Goal: Task Accomplishment & Management: Complete application form

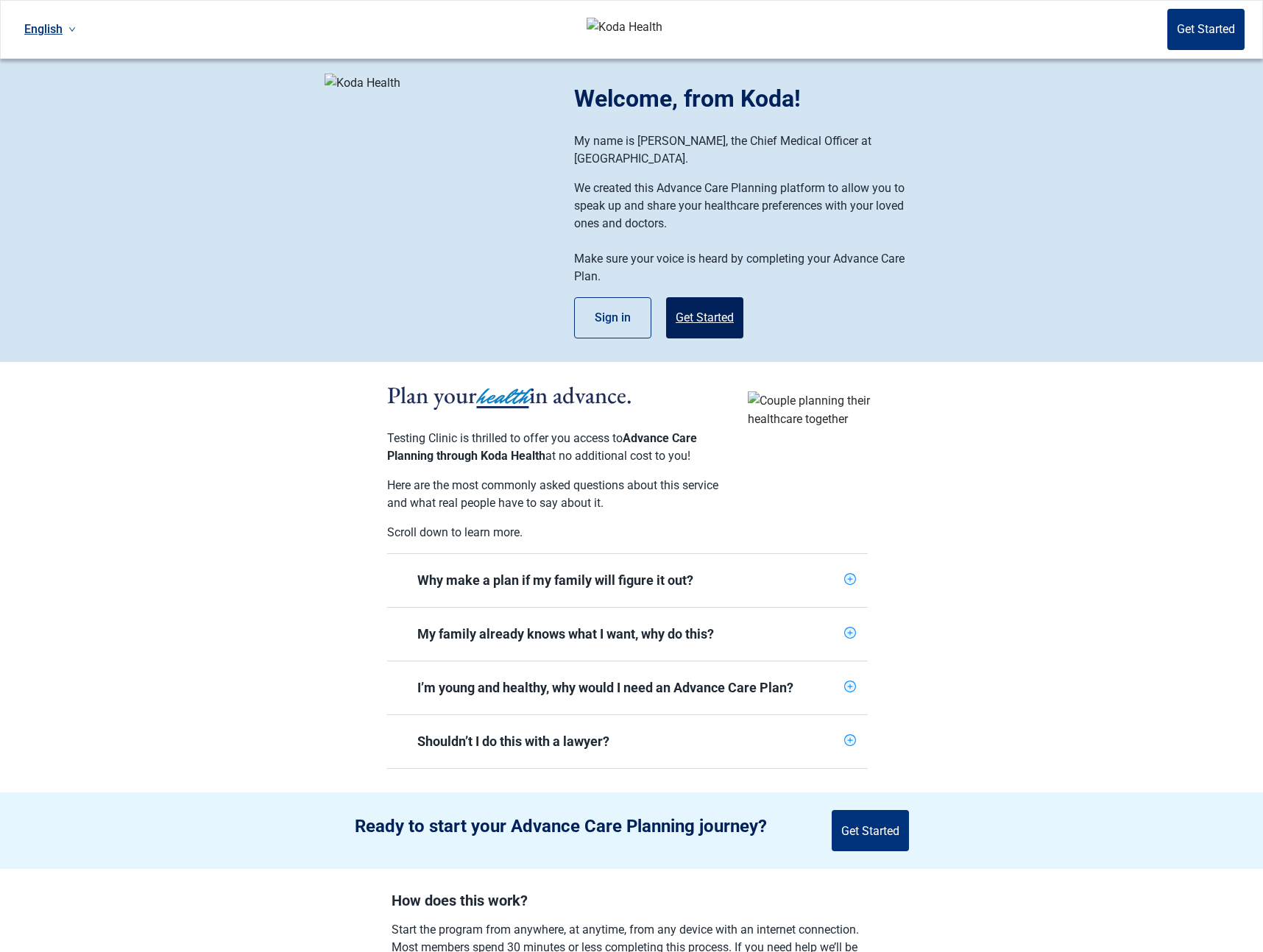
click at [706, 313] on button "Get Started" at bounding box center [704, 318] width 77 height 41
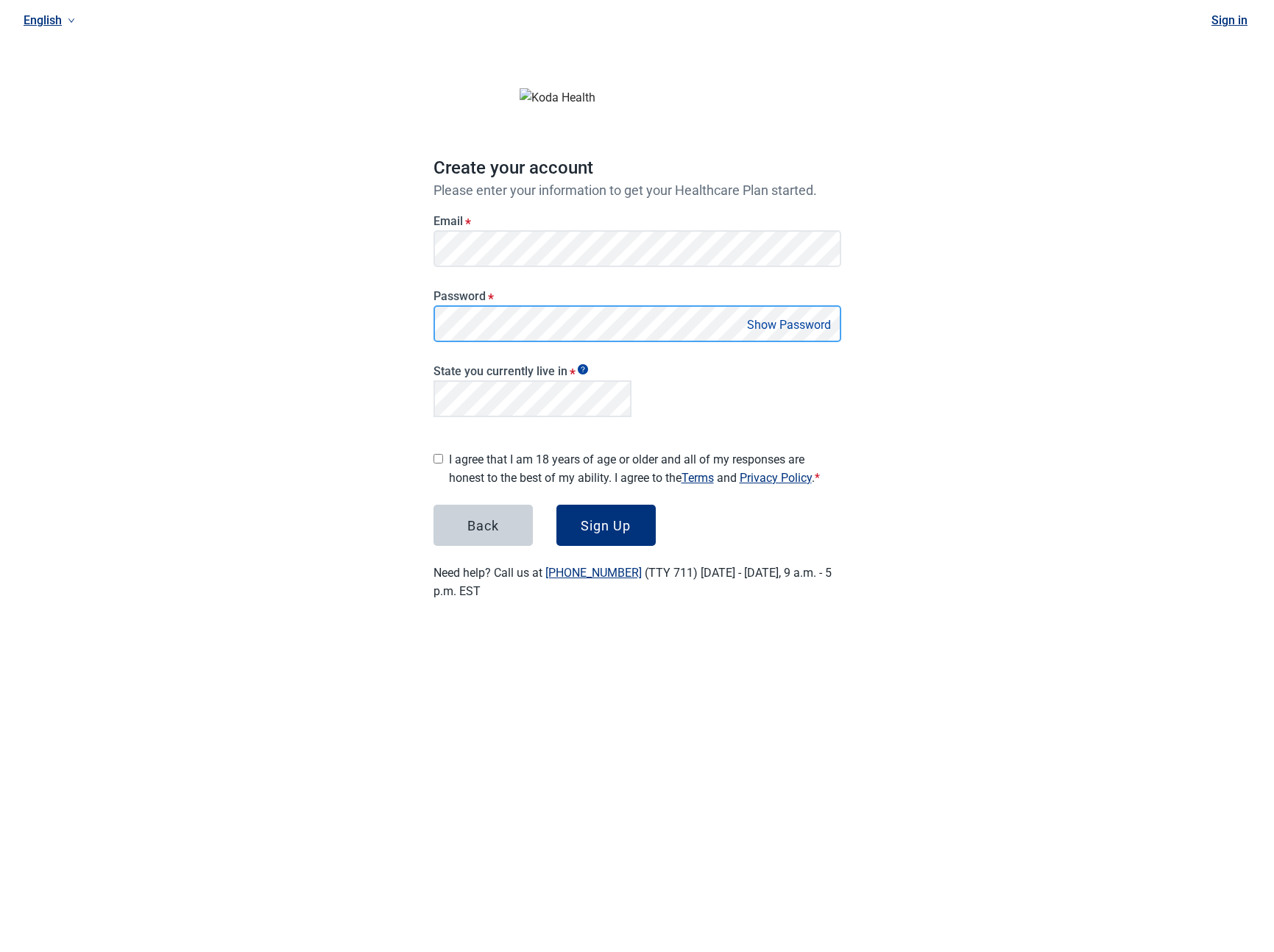
click at [400, 319] on main "Create your account Please enter your information to get your Healthcare Plan s…" at bounding box center [637, 330] width 479 height 613
click at [502, 465] on label "I agree that I am 18 years of age or older and all of my responses are honest t…" at bounding box center [645, 469] width 392 height 37
click at [601, 526] on div "Sign Up" at bounding box center [606, 525] width 50 height 14
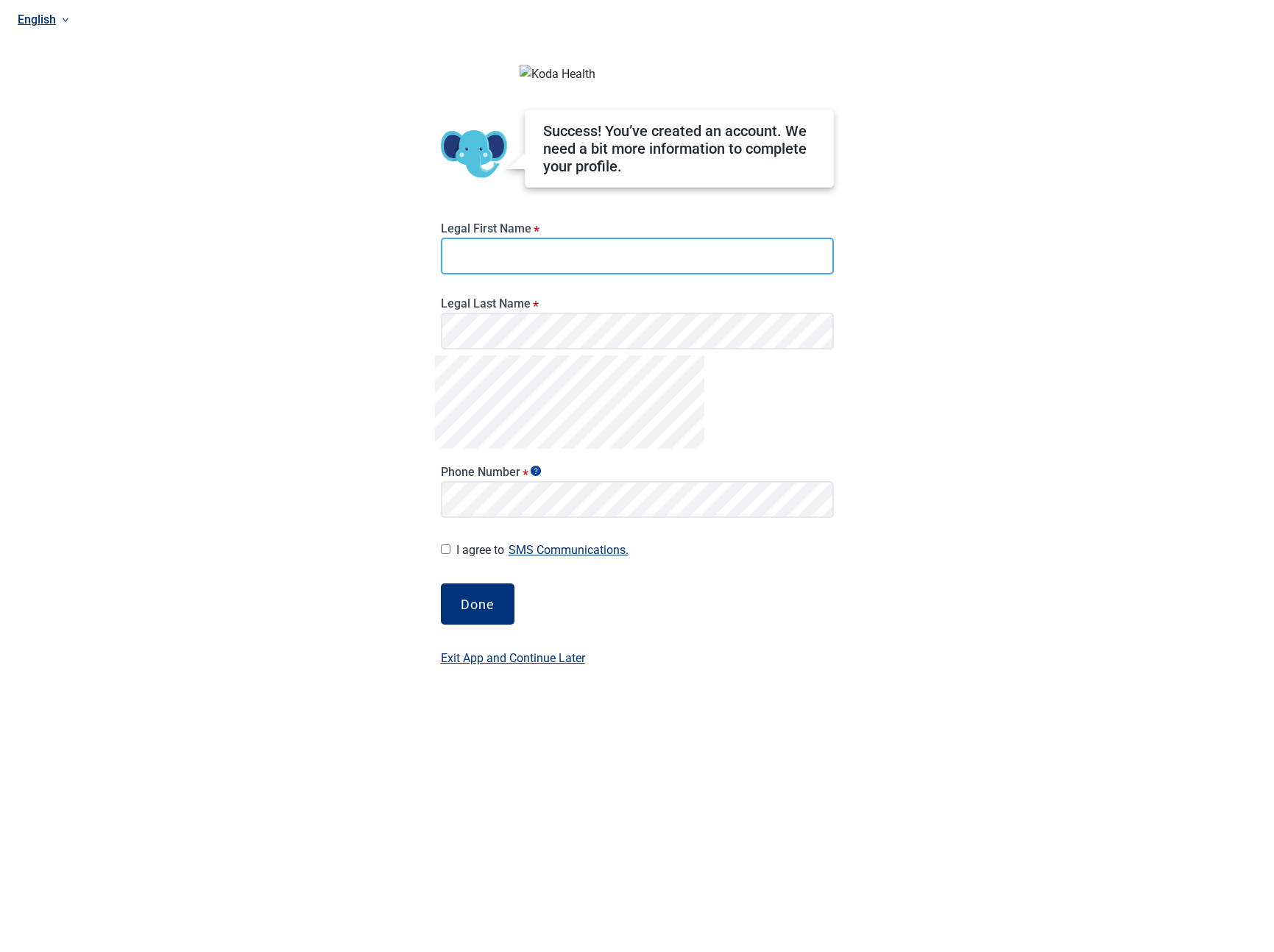
click at [605, 274] on input "Legal First Name *" at bounding box center [637, 256] width 393 height 37
type input "****"
click at [480, 612] on div "Done" at bounding box center [478, 604] width 34 height 14
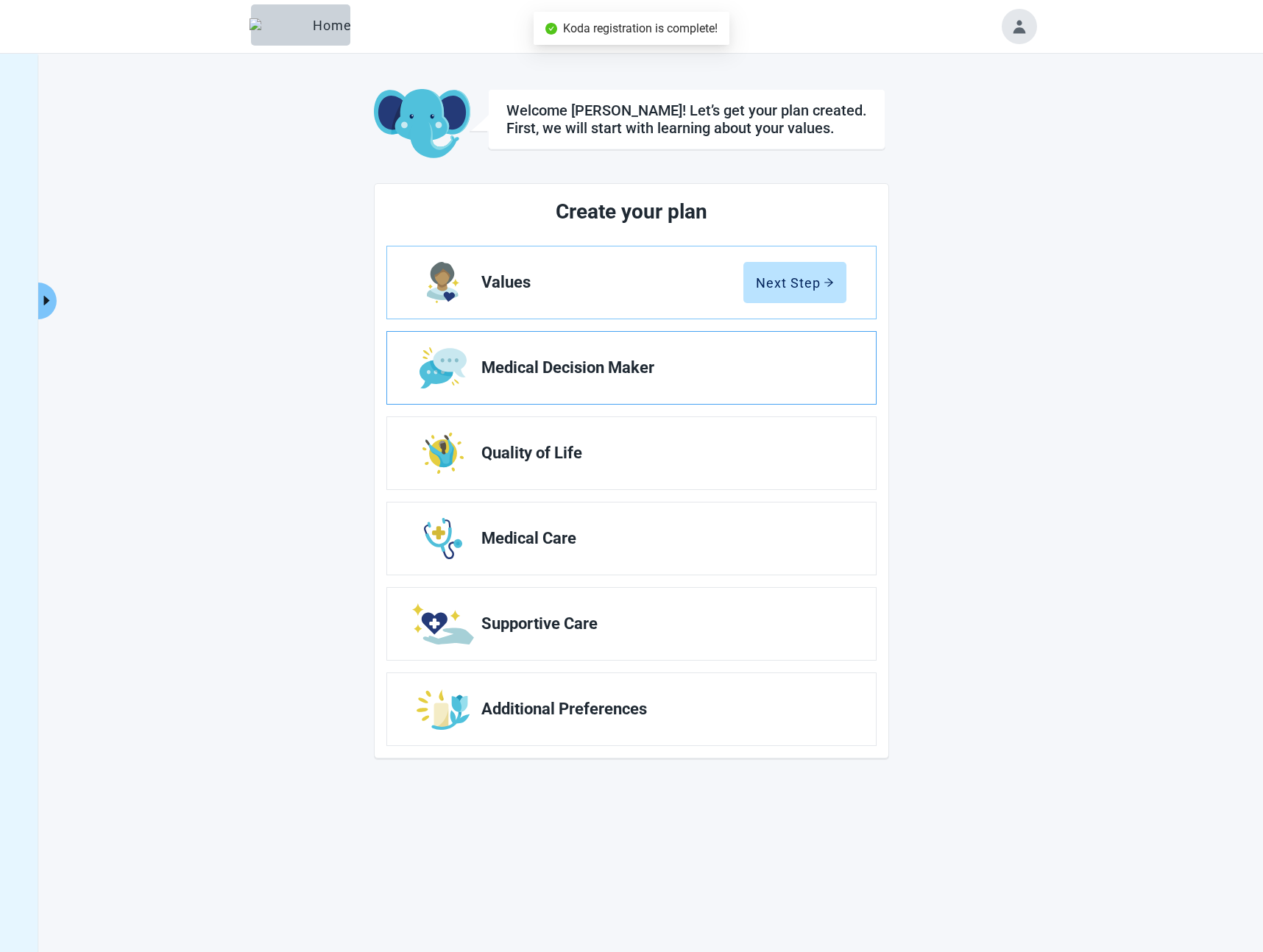
click at [560, 376] on span "Medical Decision Maker" at bounding box center [658, 368] width 353 height 18
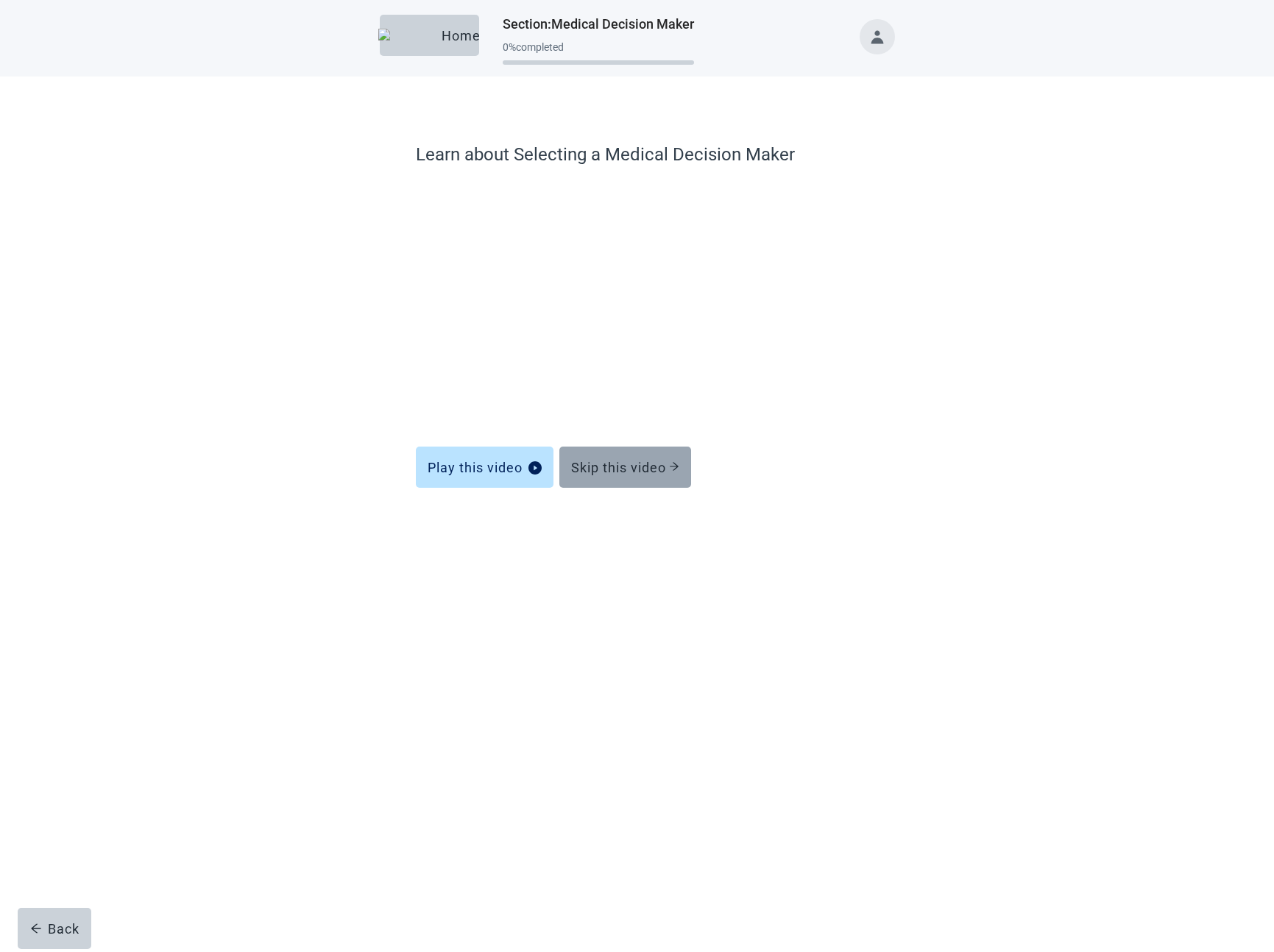
click at [599, 466] on div "Skip this video" at bounding box center [625, 467] width 109 height 14
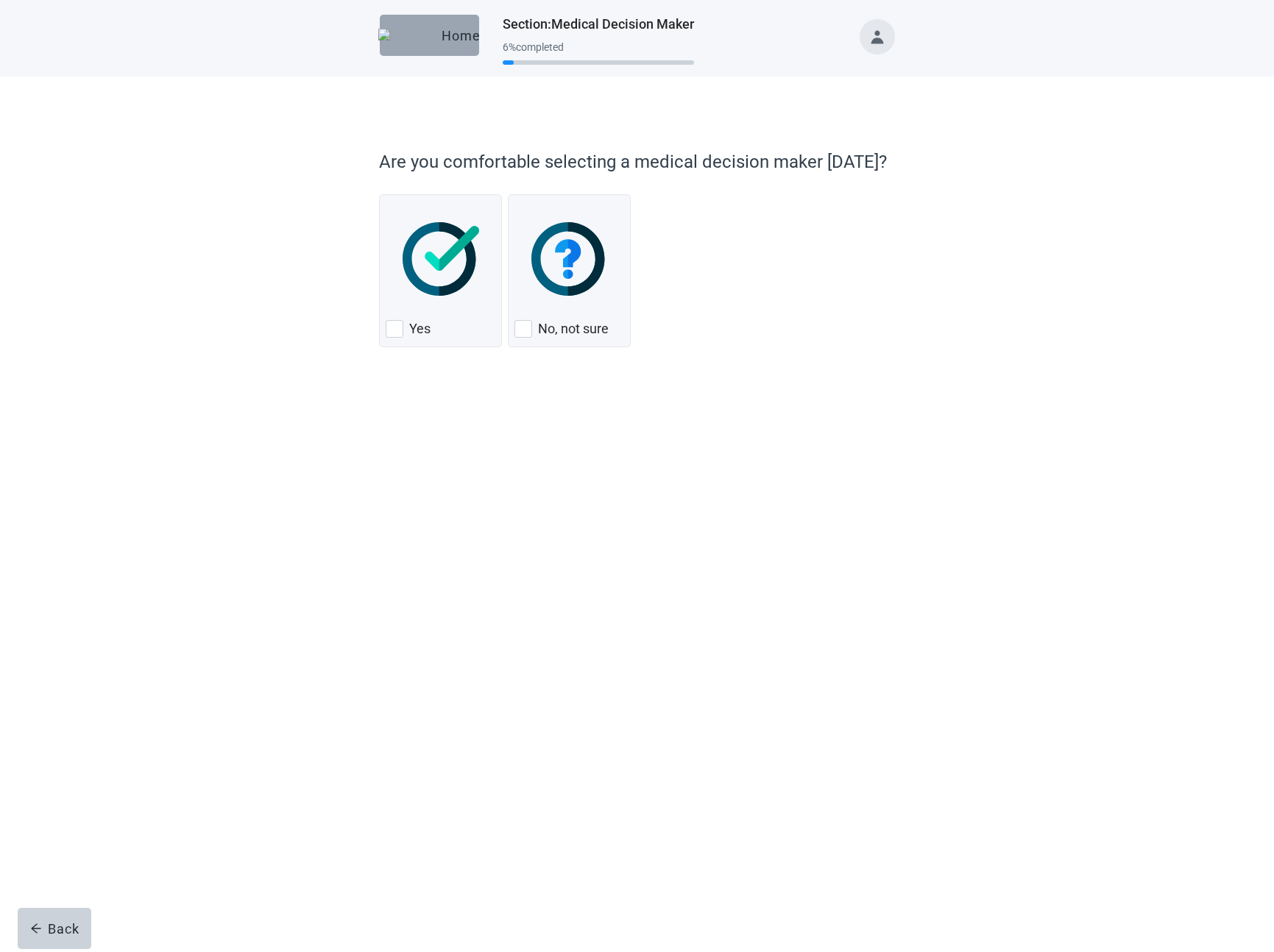
click at [455, 23] on button "Home" at bounding box center [429, 35] width 100 height 41
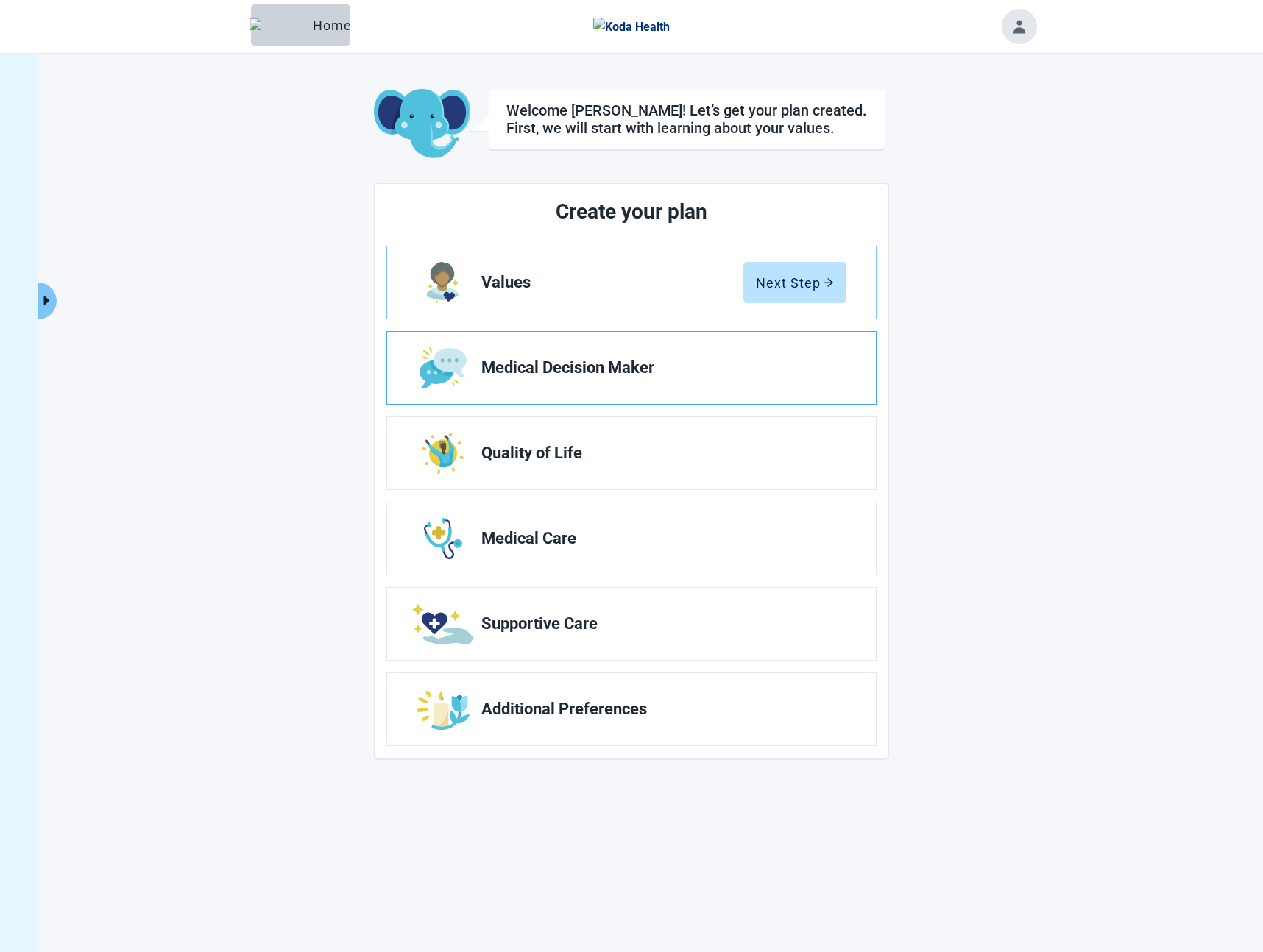
click at [576, 370] on span "Medical Decision Maker" at bounding box center [658, 368] width 353 height 18
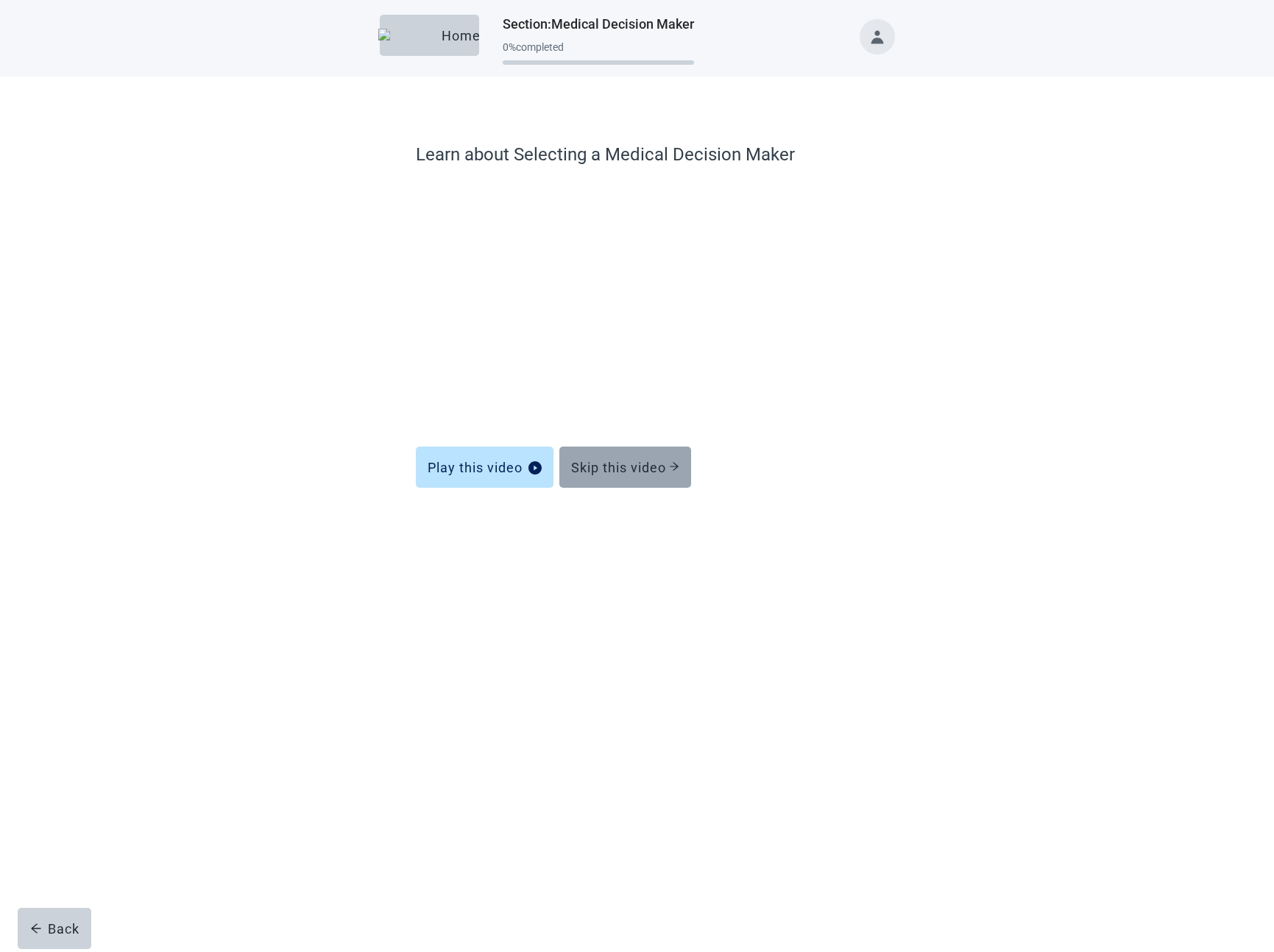
click at [668, 471] on div "Skip this video" at bounding box center [625, 467] width 109 height 14
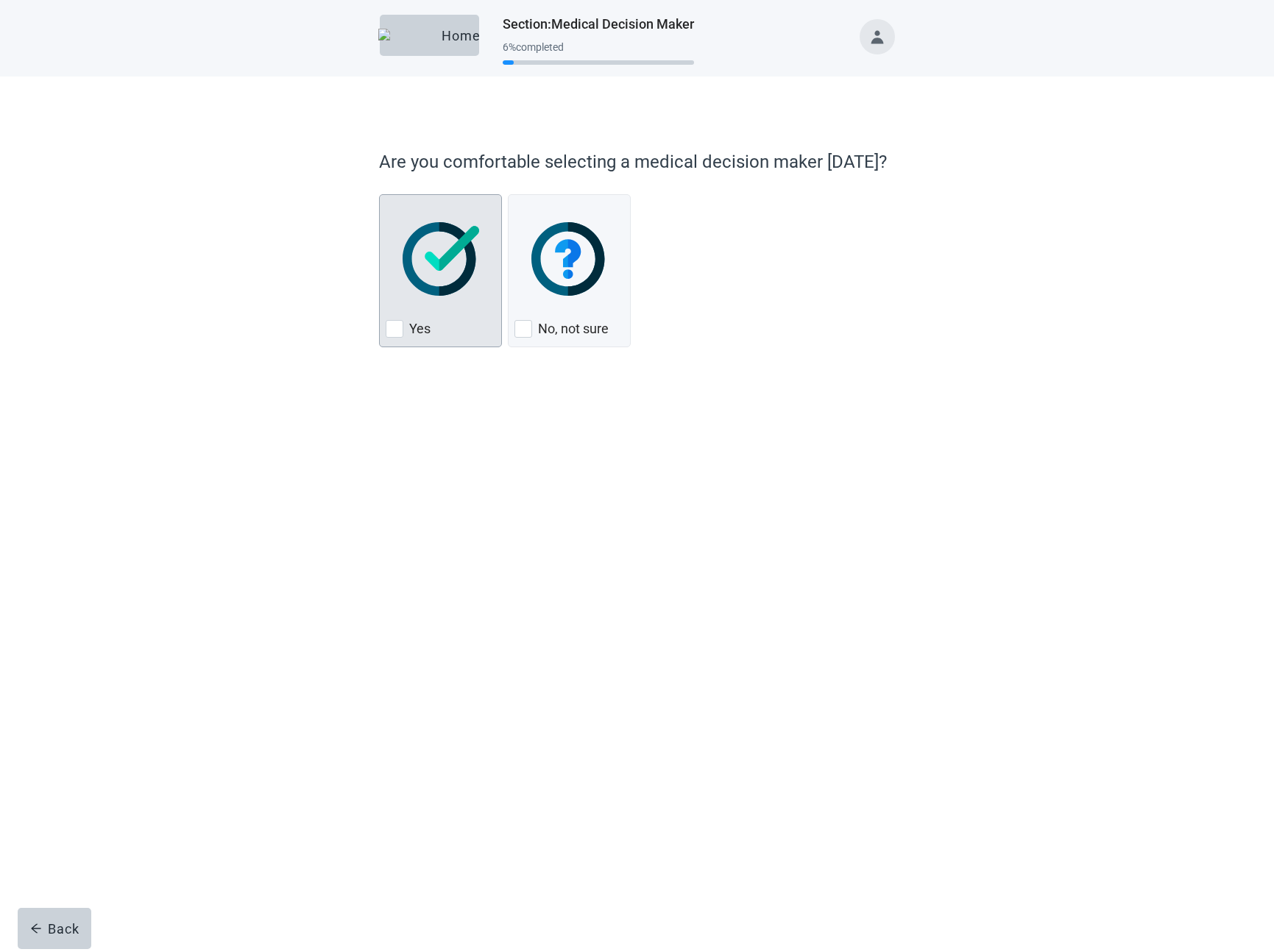
click at [472, 311] on div "Yes, checkbox, not checked" at bounding box center [441, 259] width 109 height 117
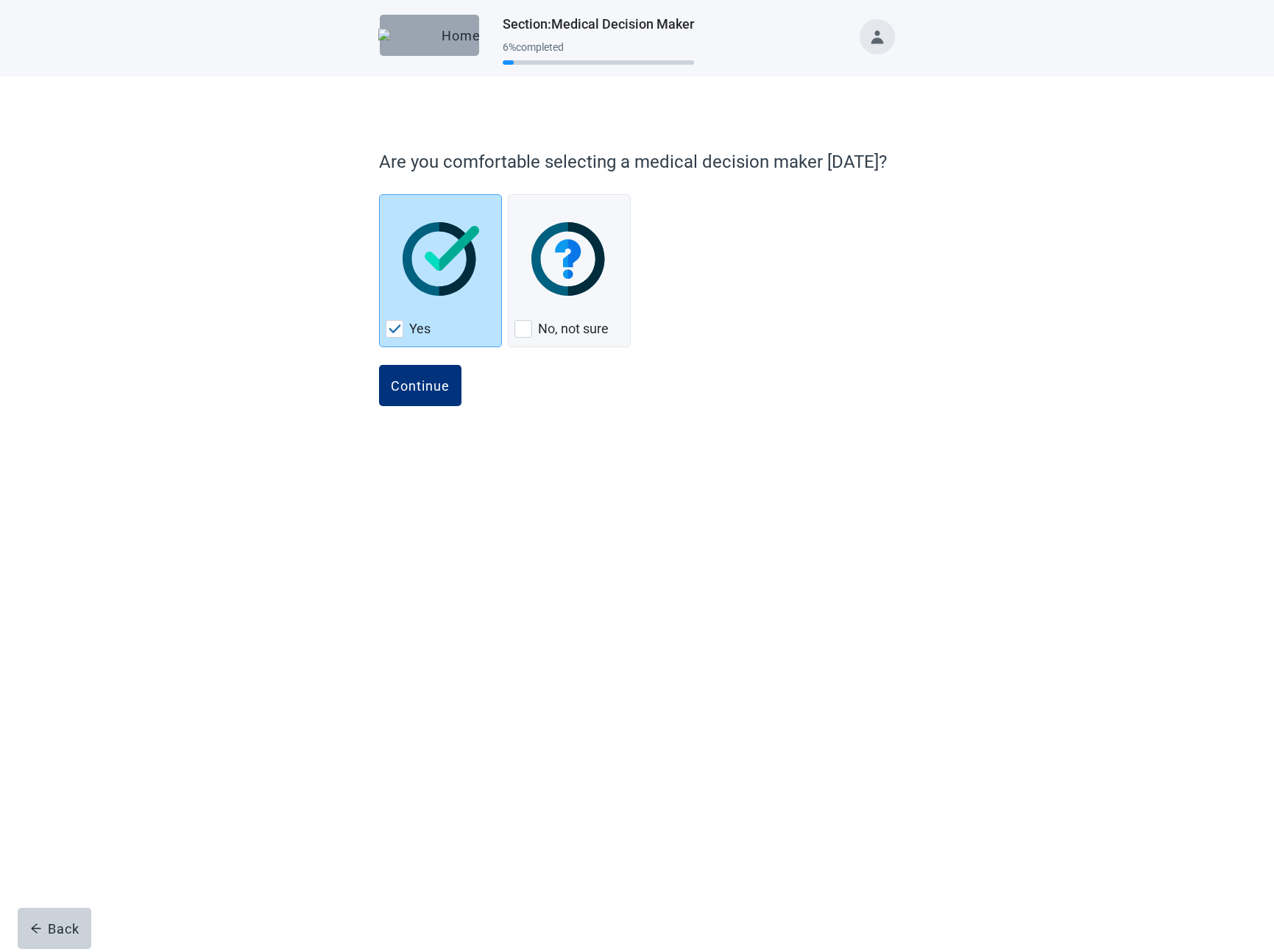
click at [428, 44] on button "Home" at bounding box center [429, 35] width 100 height 41
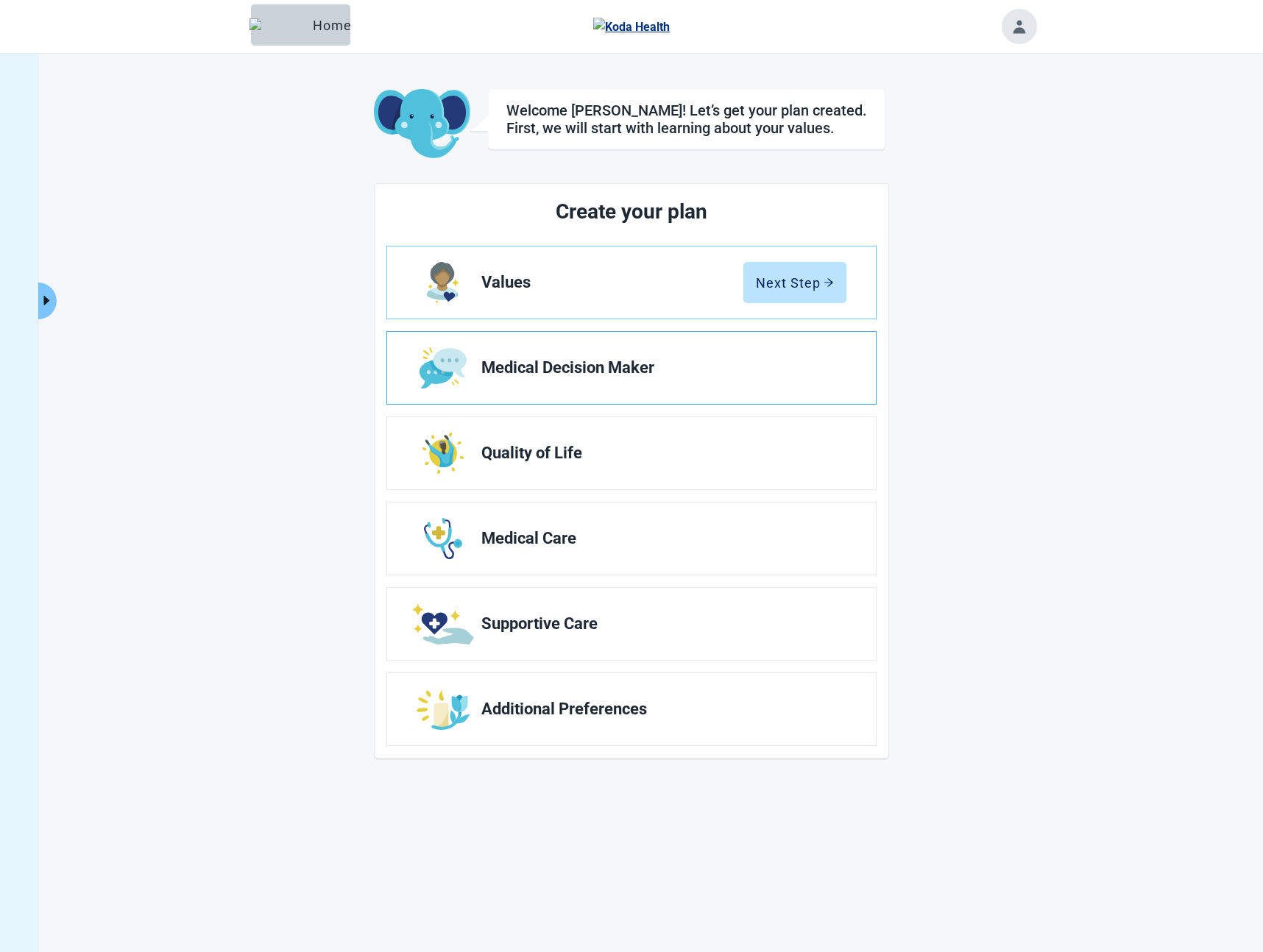
click at [630, 396] on link "Medical Decision Maker" at bounding box center [631, 368] width 489 height 72
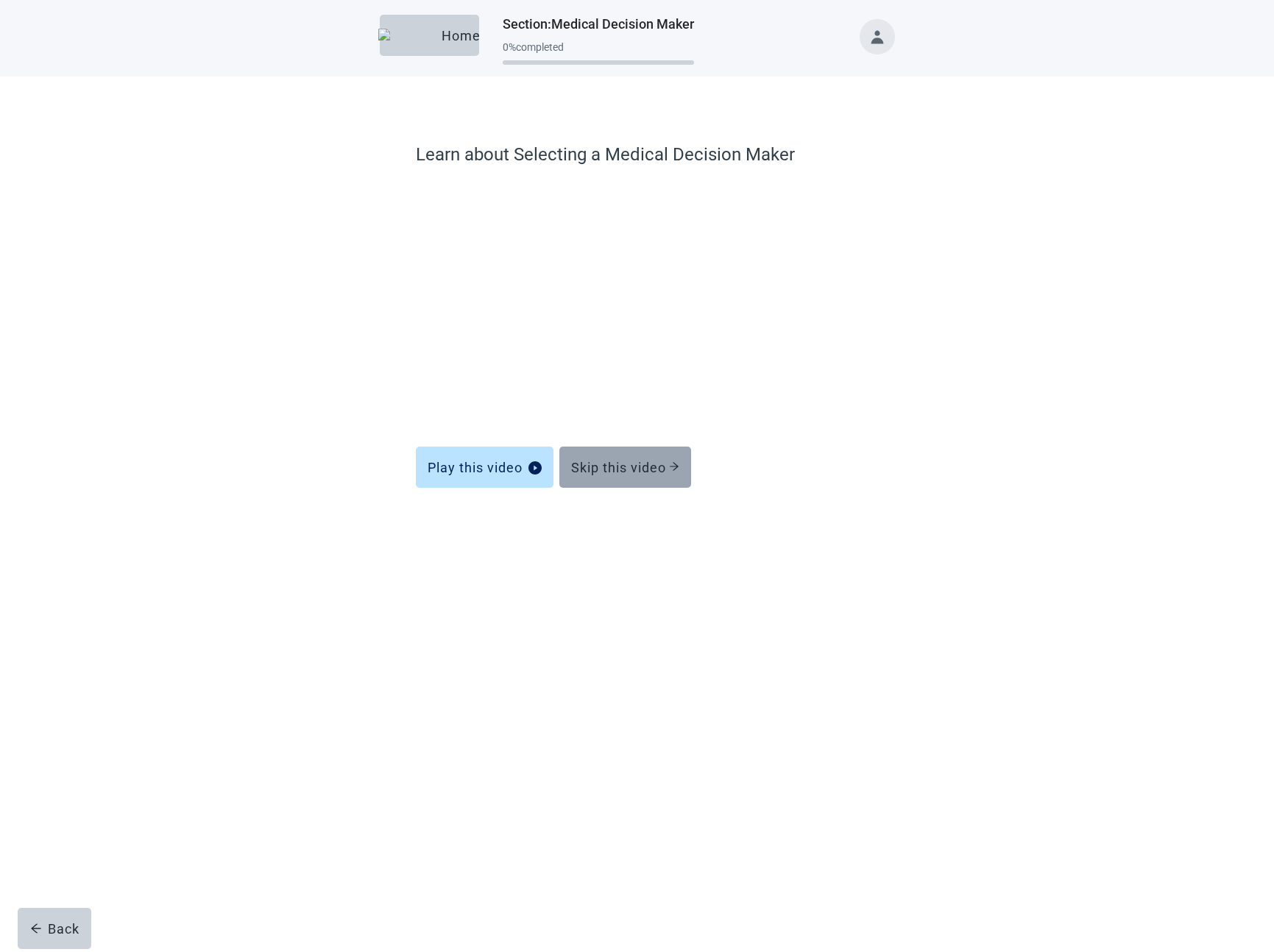
click at [631, 482] on button "Skip this video" at bounding box center [626, 467] width 132 height 41
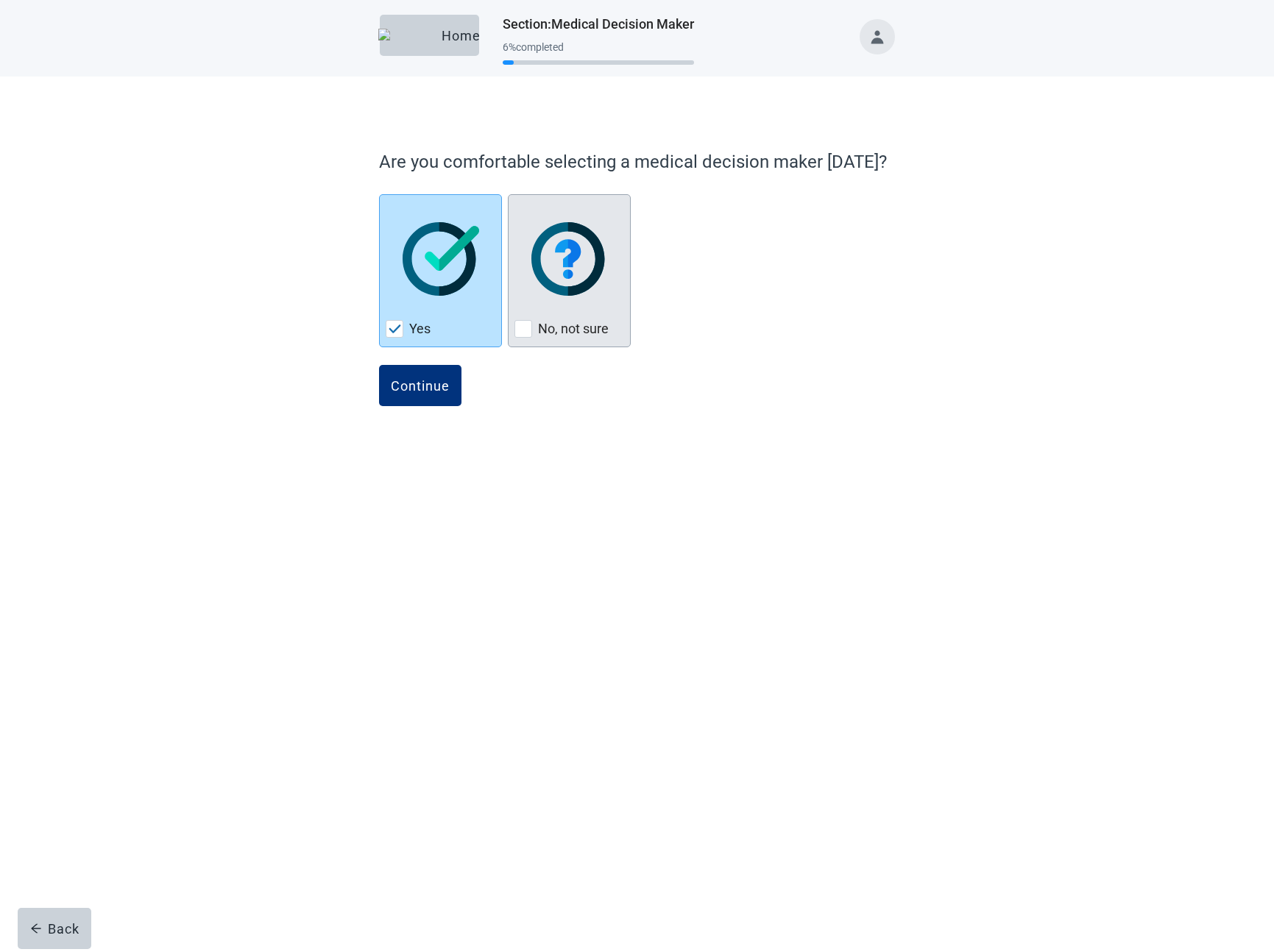
click at [596, 277] on img "No, not sure, checkbox, not checked" at bounding box center [570, 259] width 77 height 74
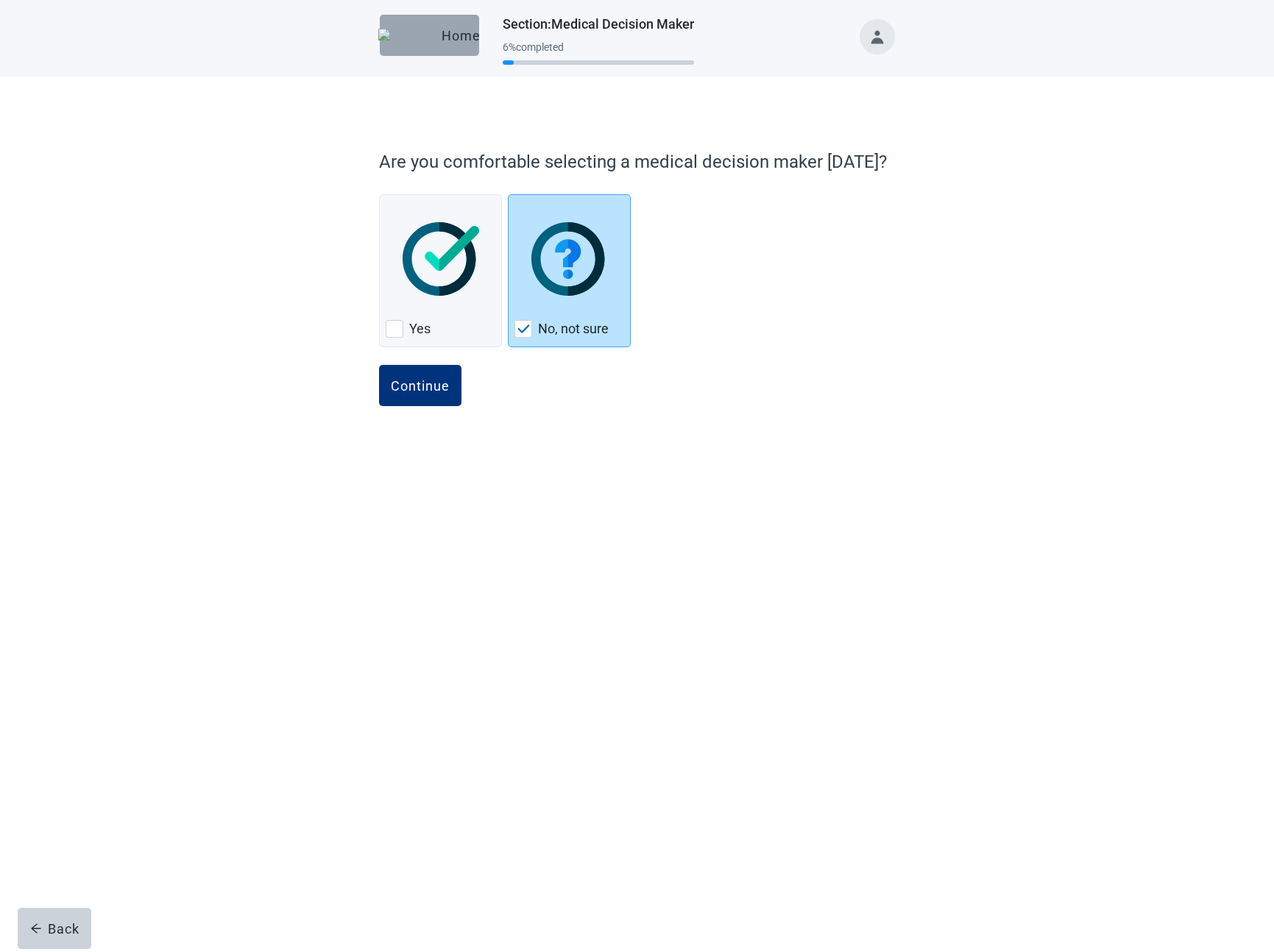
click at [434, 43] on div "Home" at bounding box center [429, 35] width 76 height 14
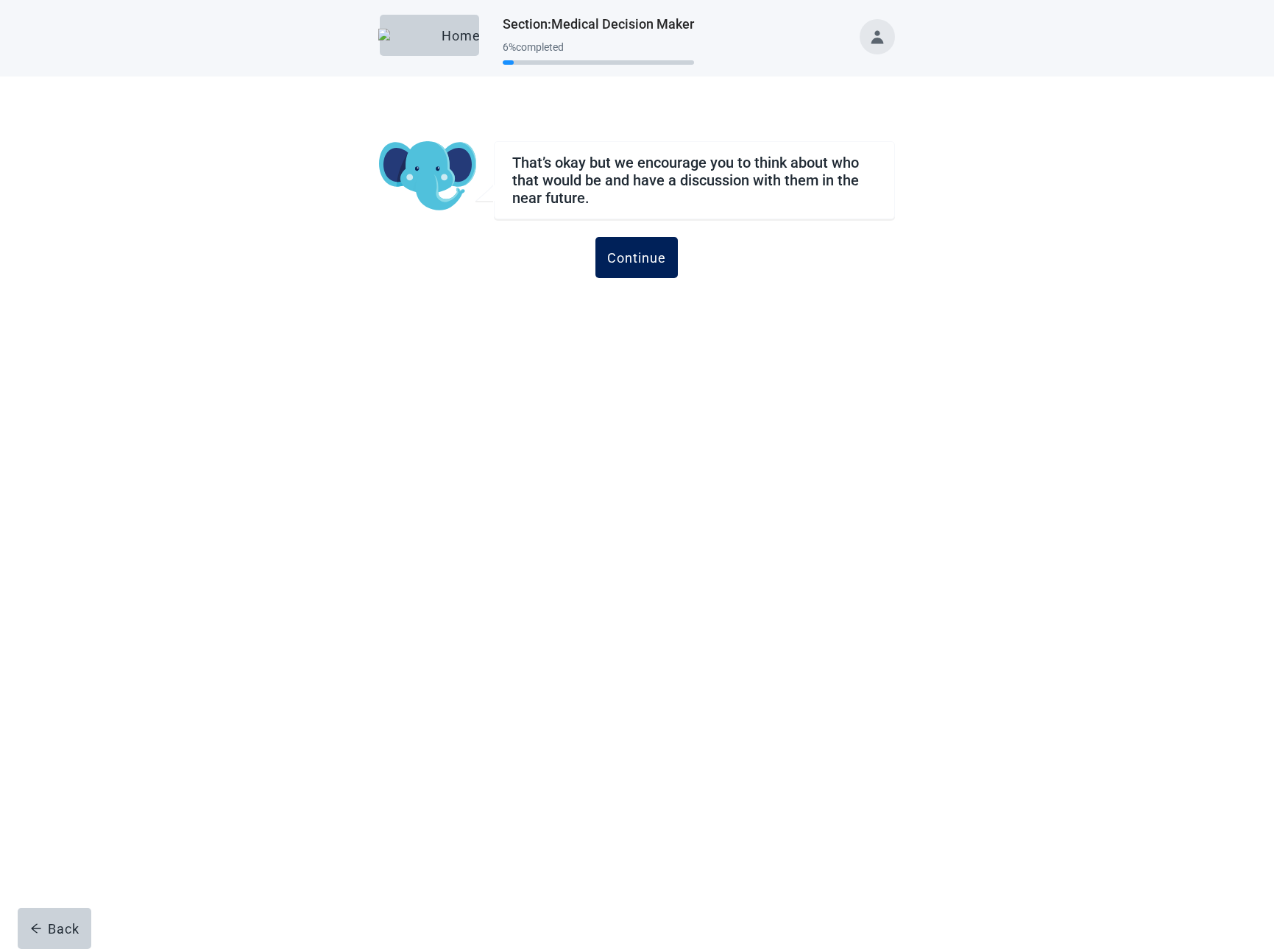
click at [660, 247] on button "Continue" at bounding box center [637, 257] width 83 height 41
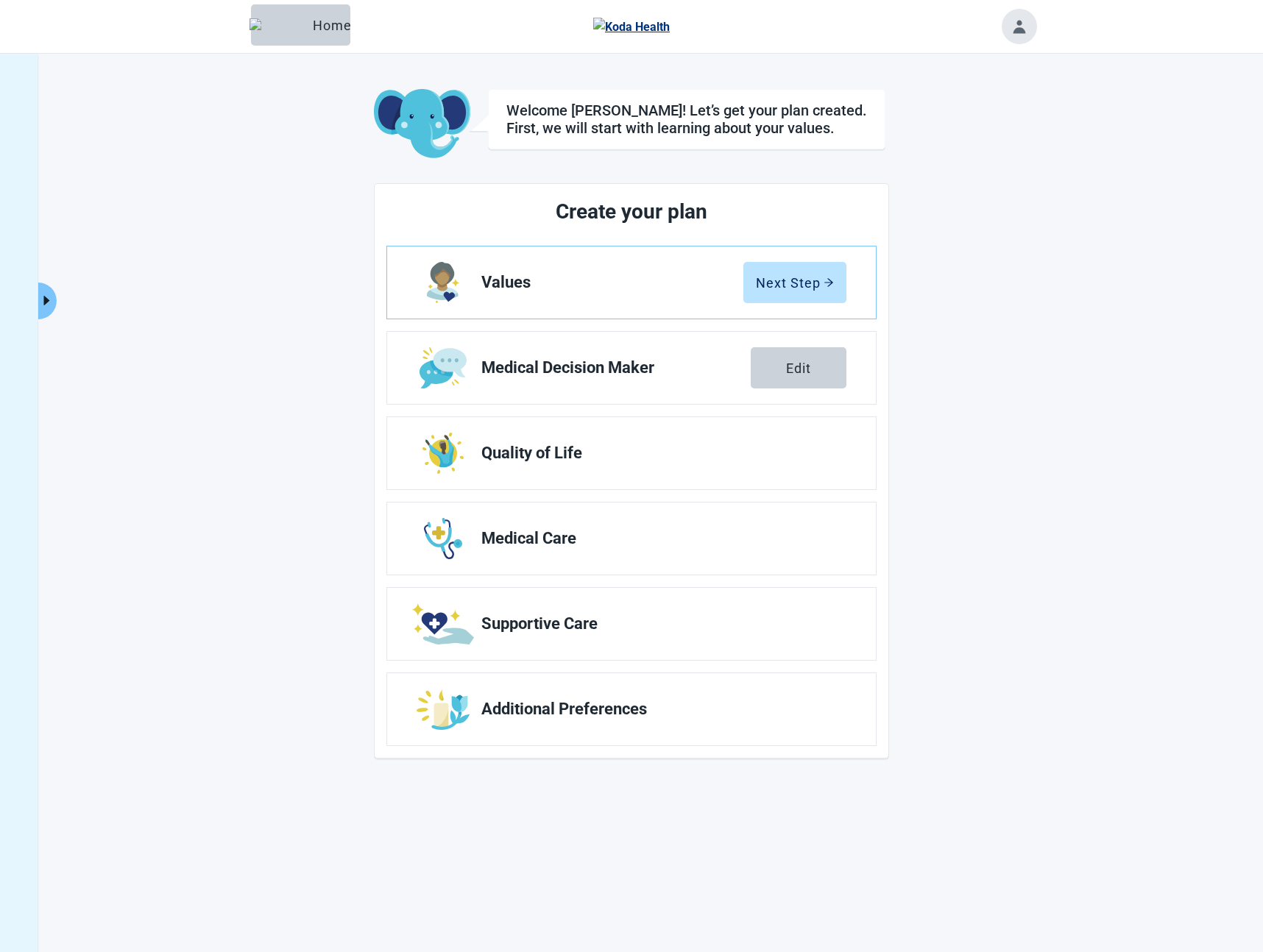
click at [794, 371] on div "Edit" at bounding box center [798, 368] width 25 height 14
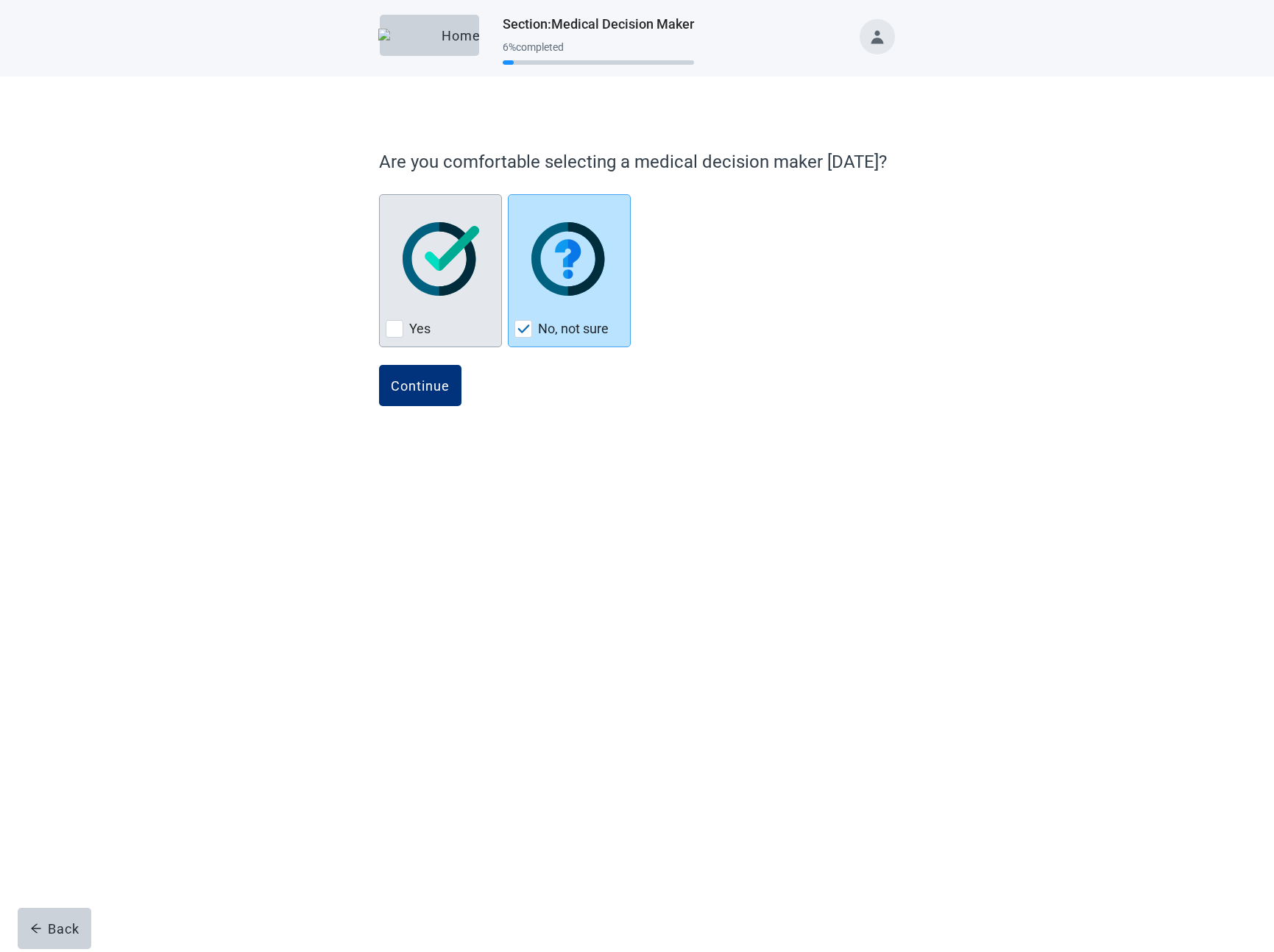
click at [450, 299] on div "Yes, checkbox, not checked" at bounding box center [441, 259] width 109 height 117
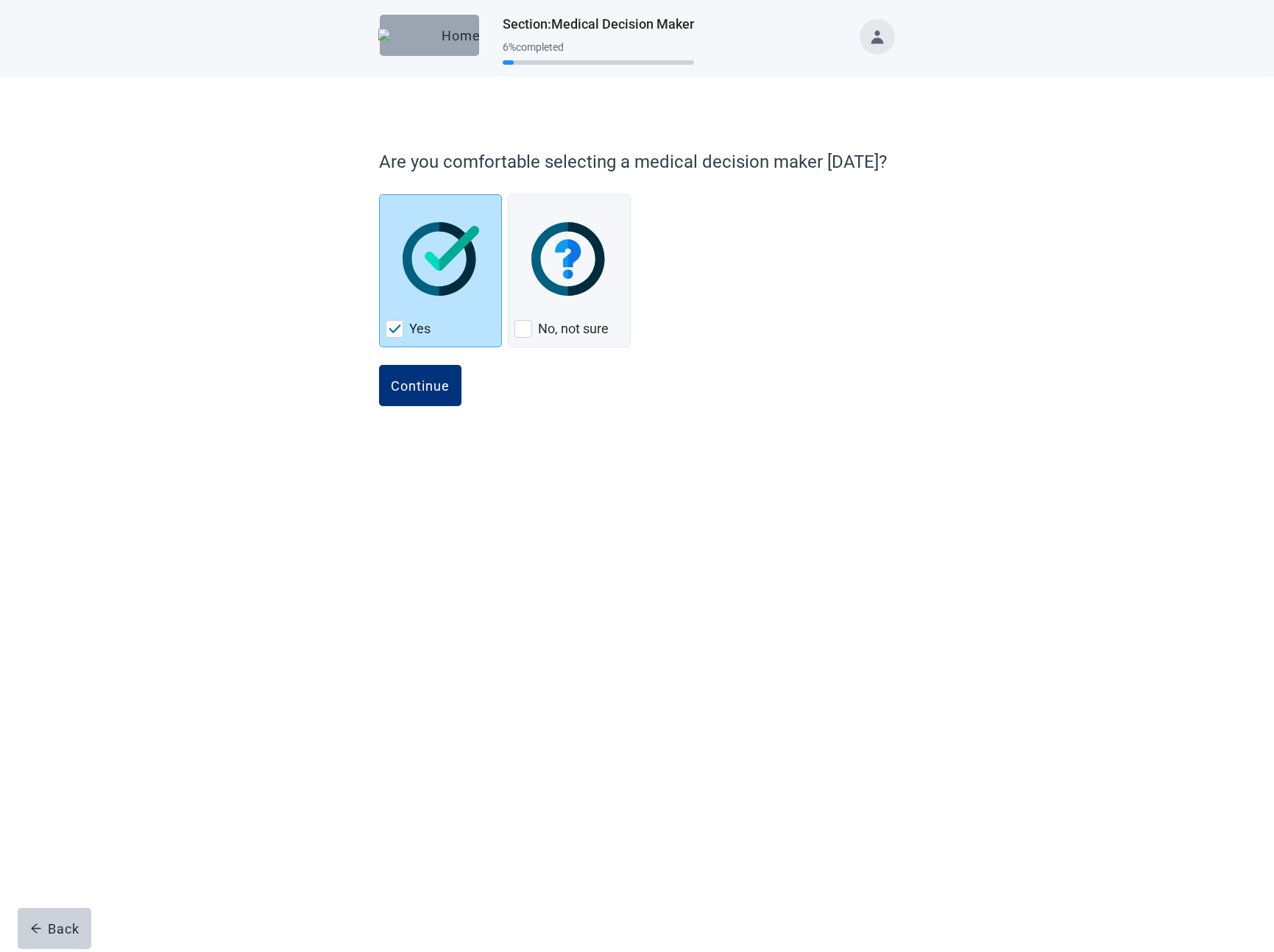
click at [441, 33] on div "Home" at bounding box center [429, 35] width 76 height 14
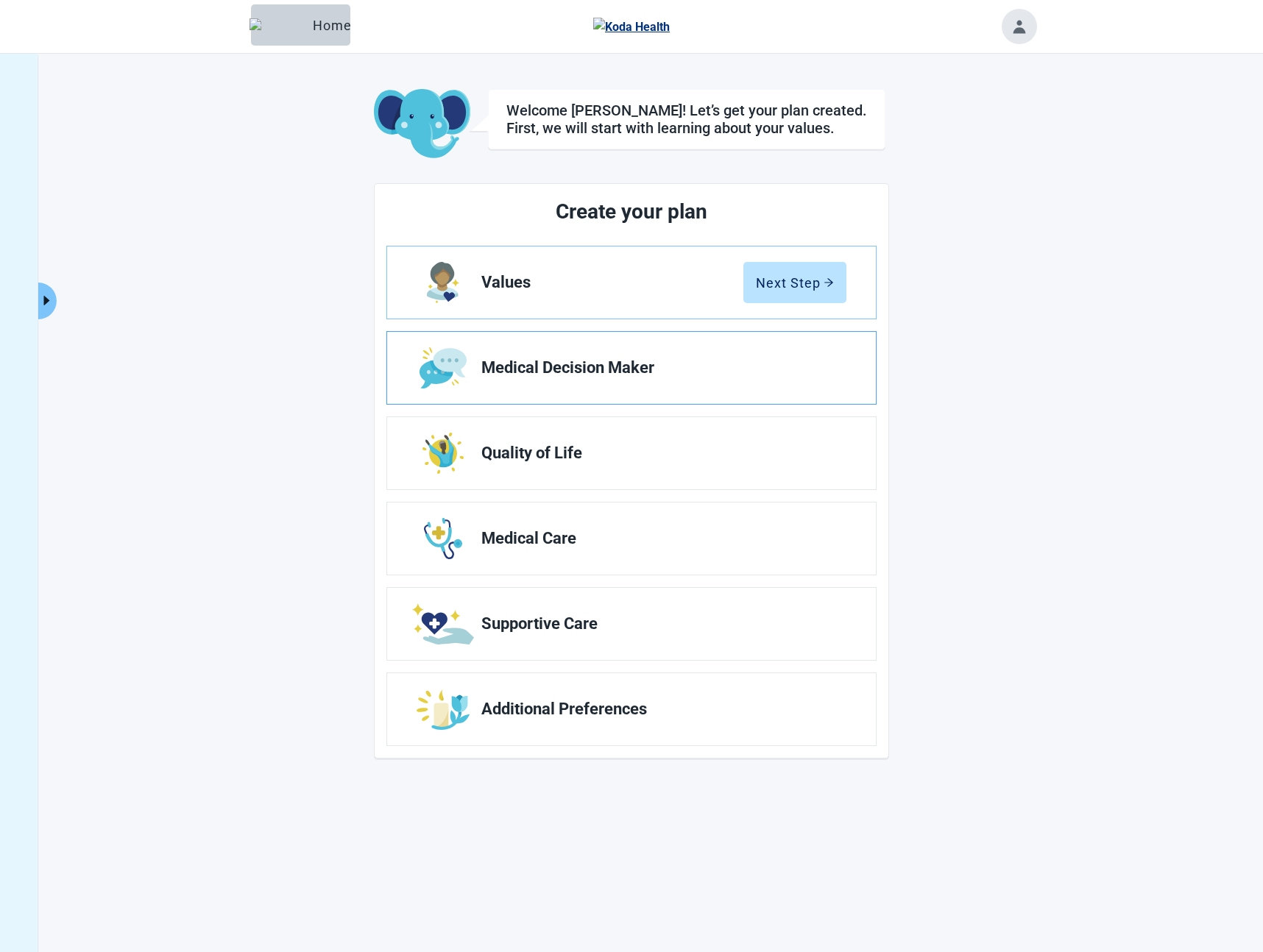
click at [637, 366] on span "Medical Decision Maker" at bounding box center [658, 368] width 353 height 18
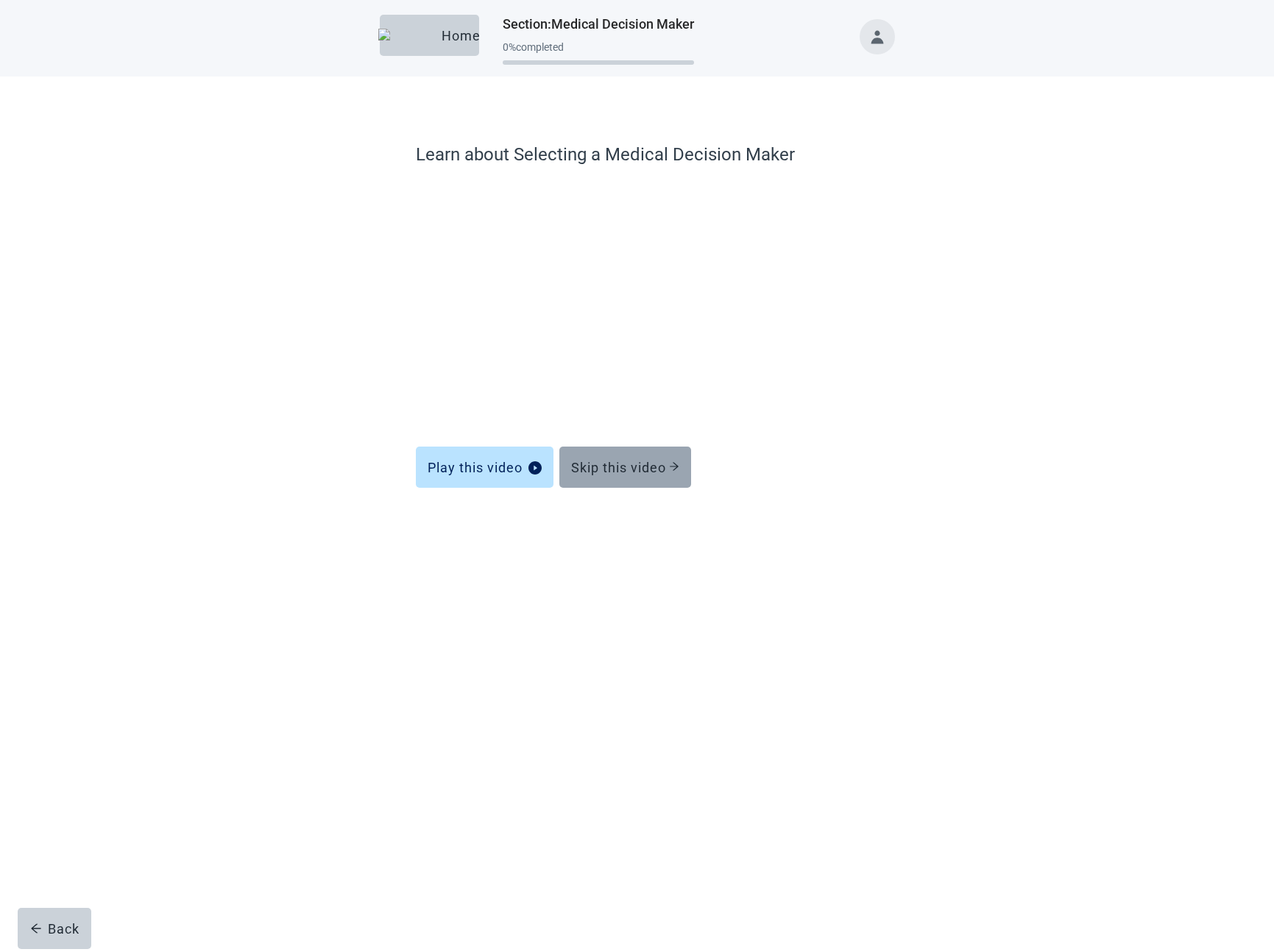
click at [658, 471] on div "Skip this video" at bounding box center [625, 467] width 109 height 14
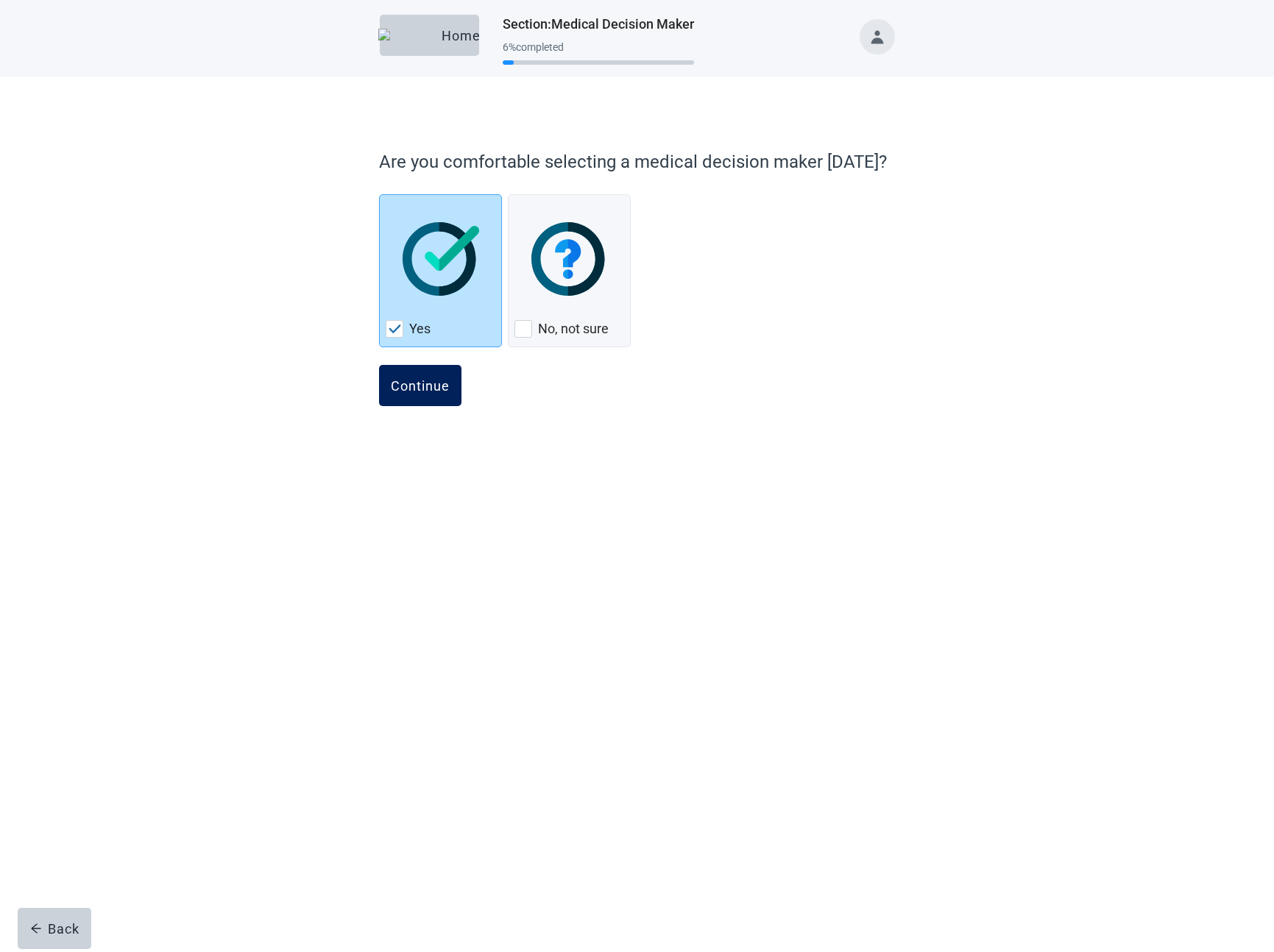
click at [425, 378] on div "Continue" at bounding box center [420, 385] width 59 height 14
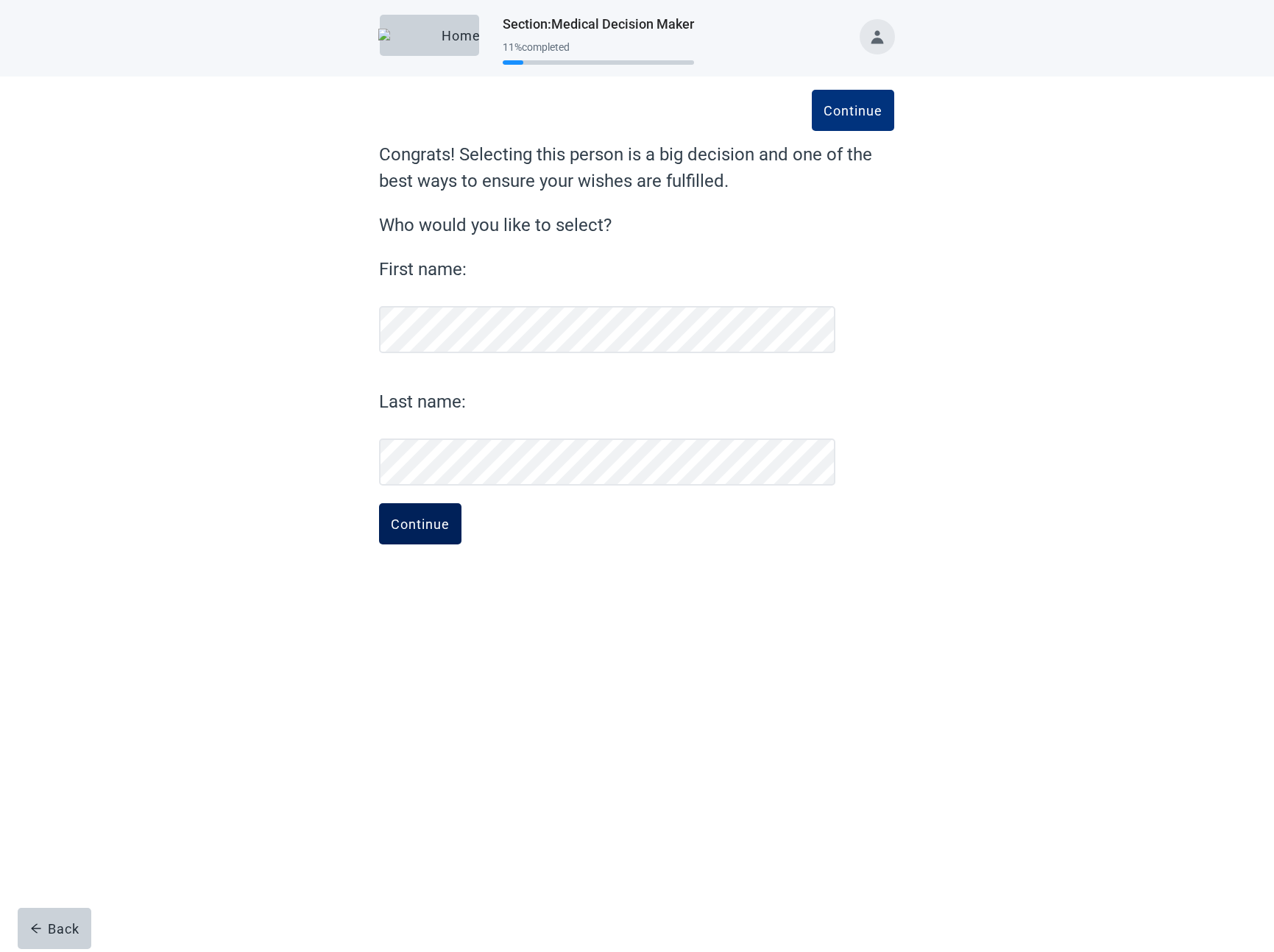
click at [421, 526] on div "Continue" at bounding box center [420, 524] width 59 height 14
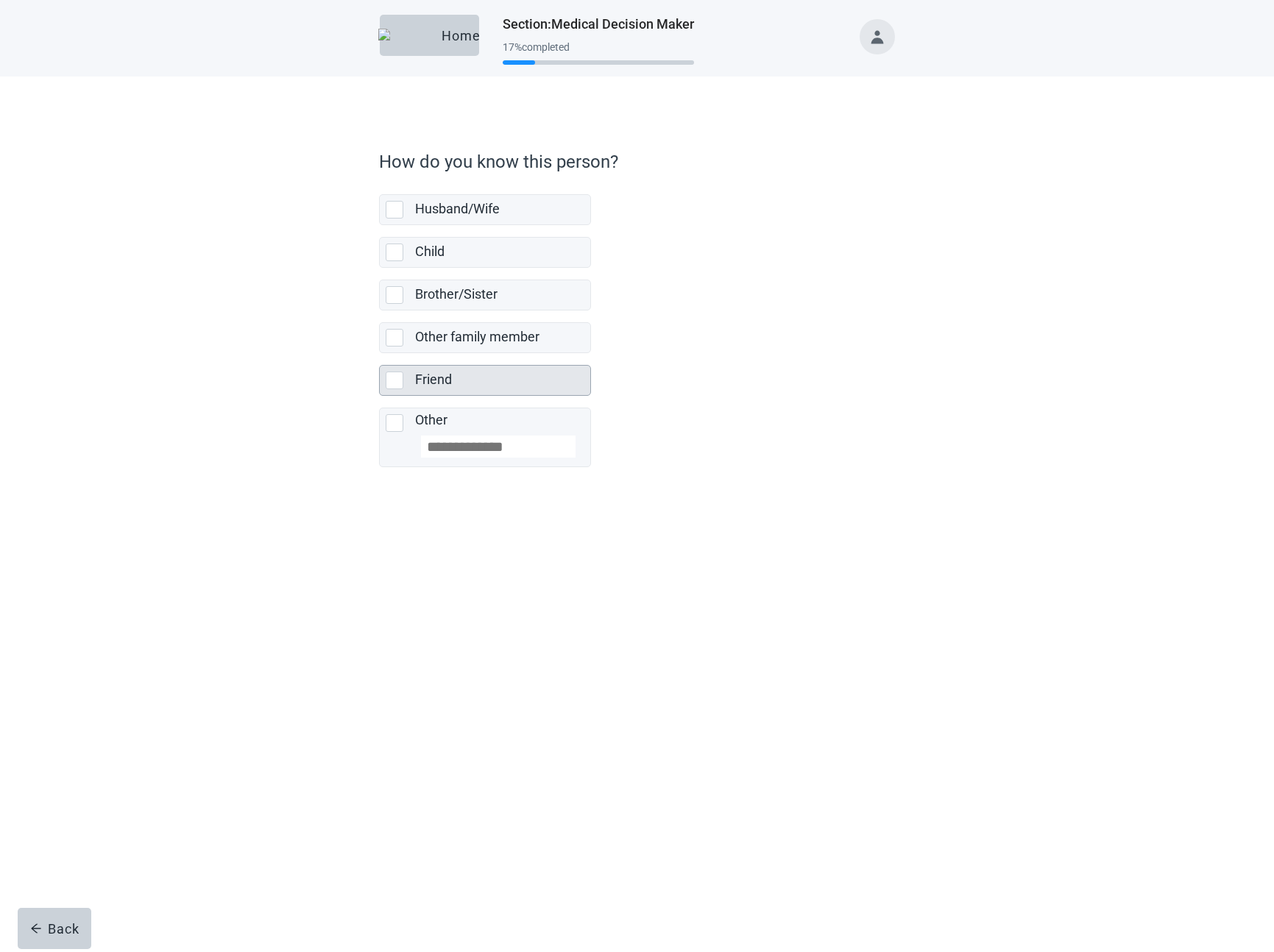
click at [449, 366] on div "Friend" at bounding box center [503, 380] width 175 height 30
click at [379, 479] on button "Continue" at bounding box center [420, 499] width 83 height 41
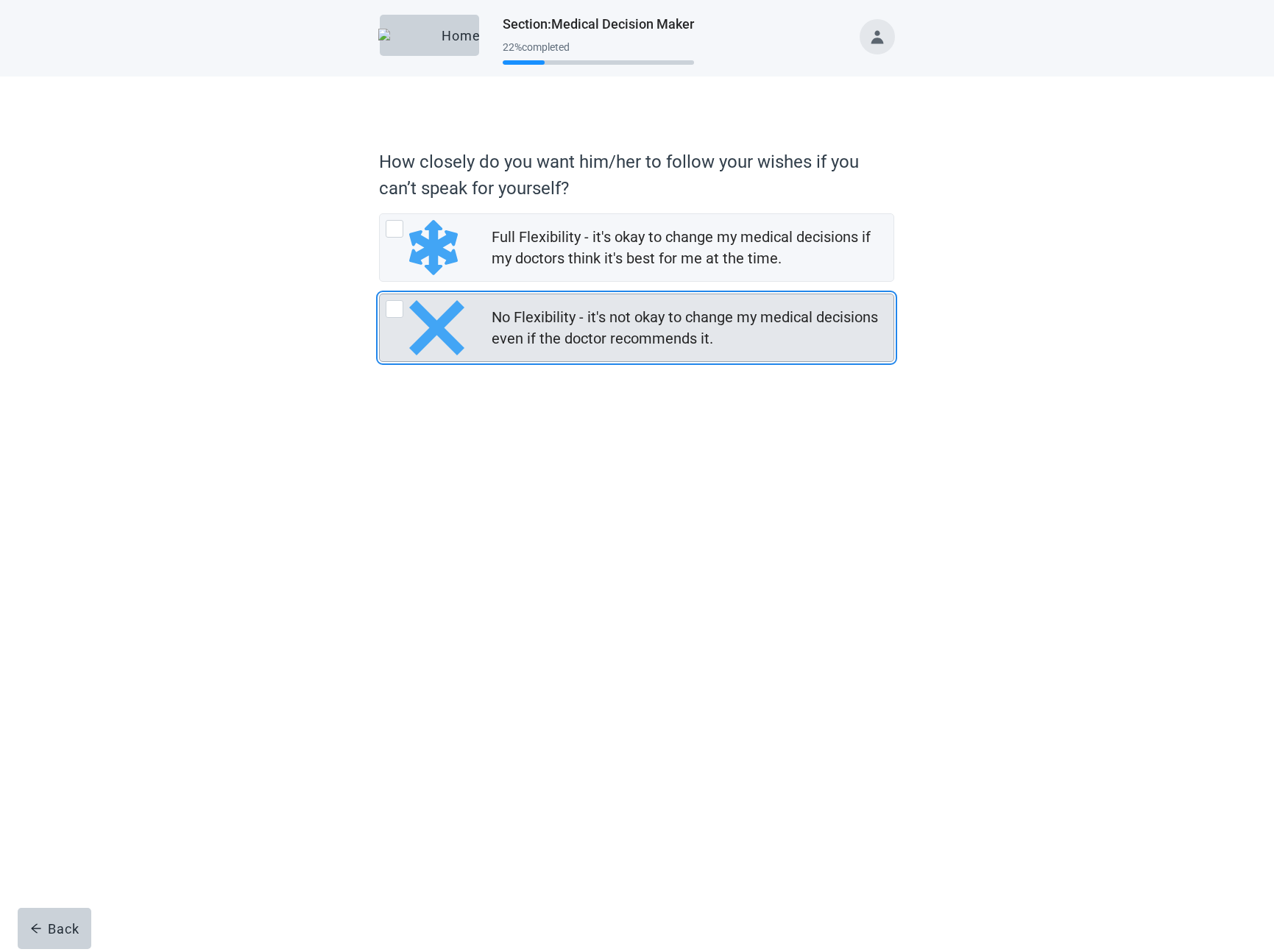
click at [497, 345] on div "No Flexibility - it's not okay to change my medical decisions even if the docto…" at bounding box center [688, 328] width 393 height 43
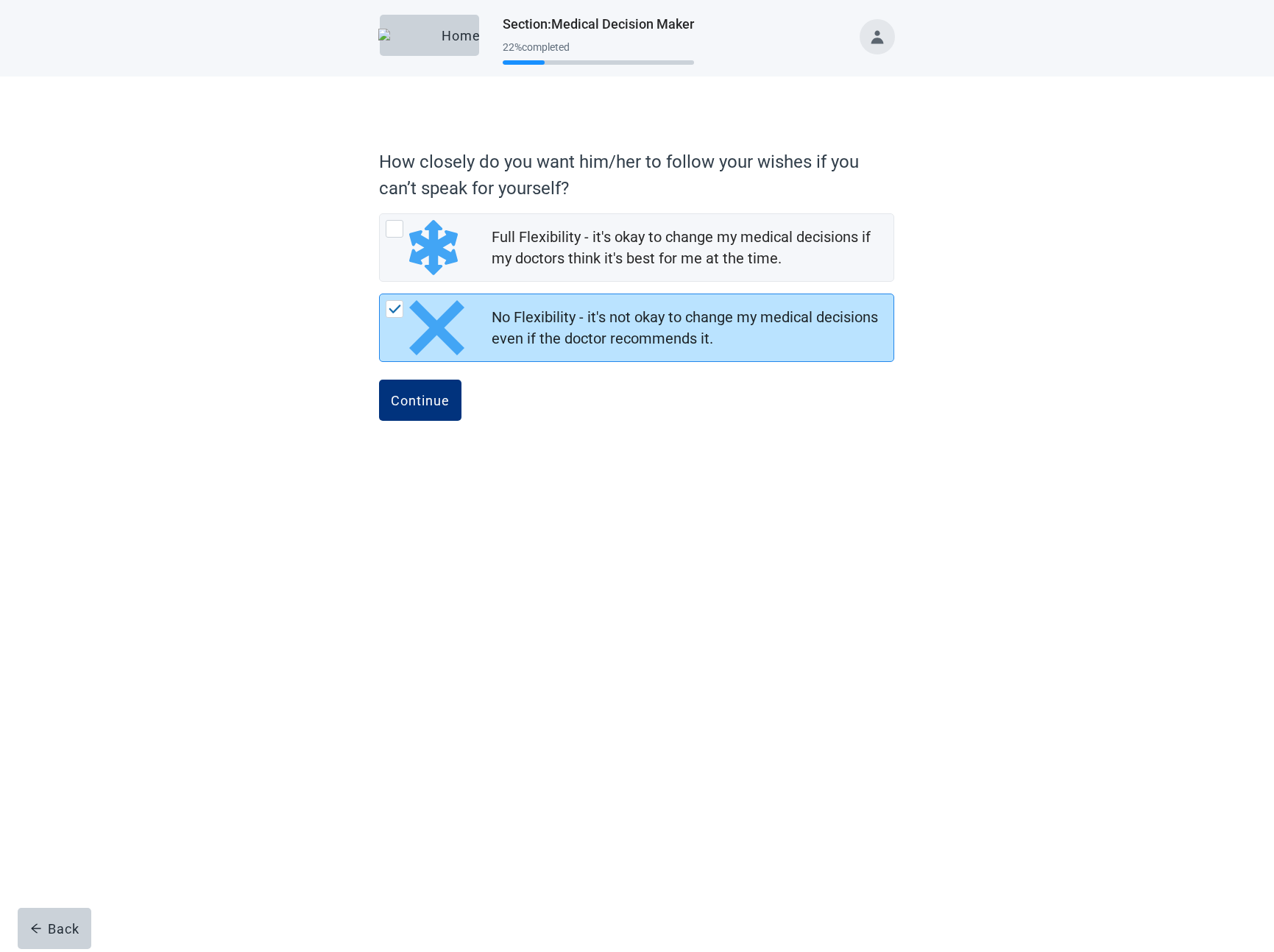
click at [379, 380] on button "Continue" at bounding box center [420, 400] width 83 height 41
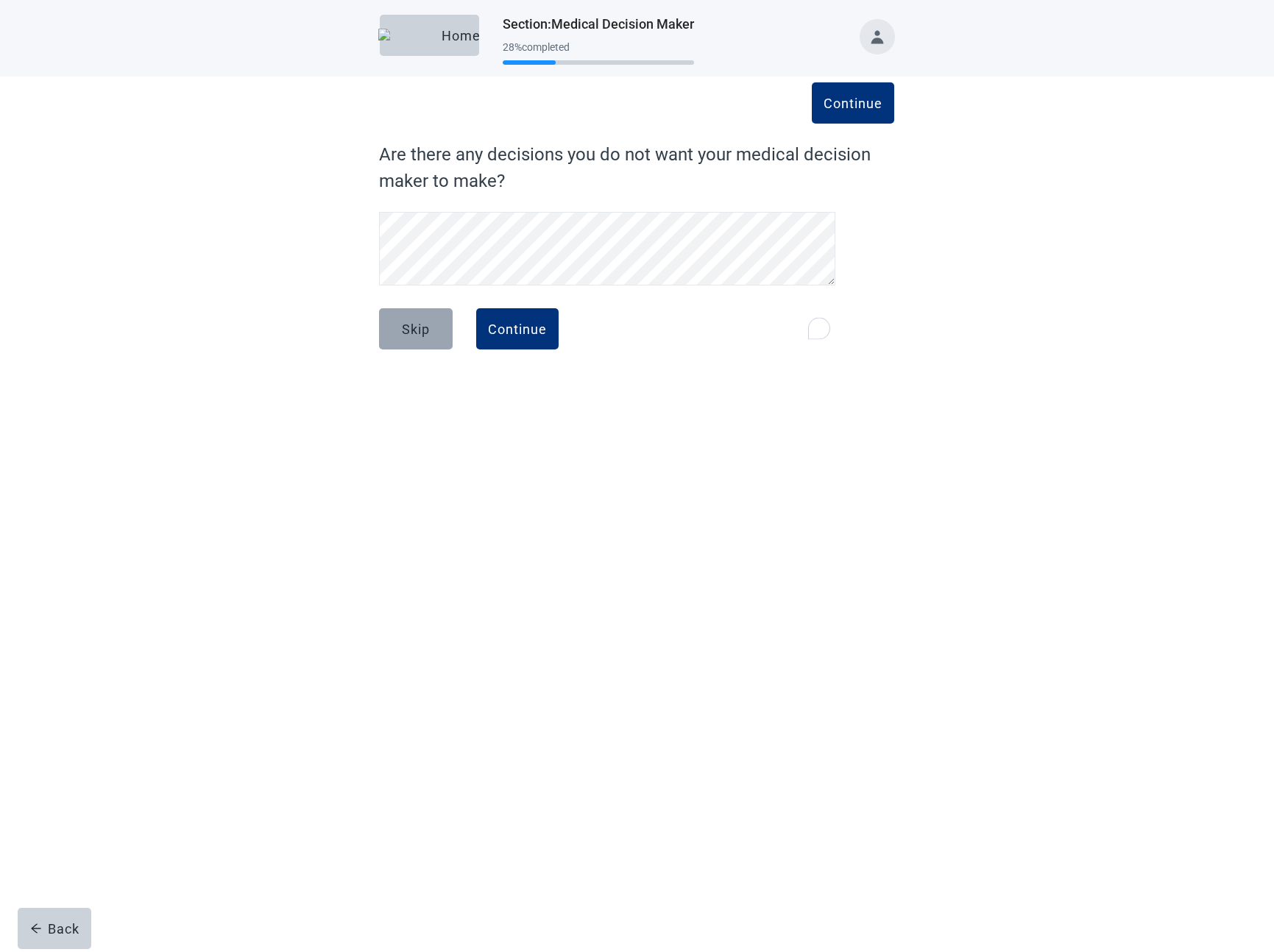
click at [429, 327] on div "Skip" at bounding box center [416, 329] width 28 height 14
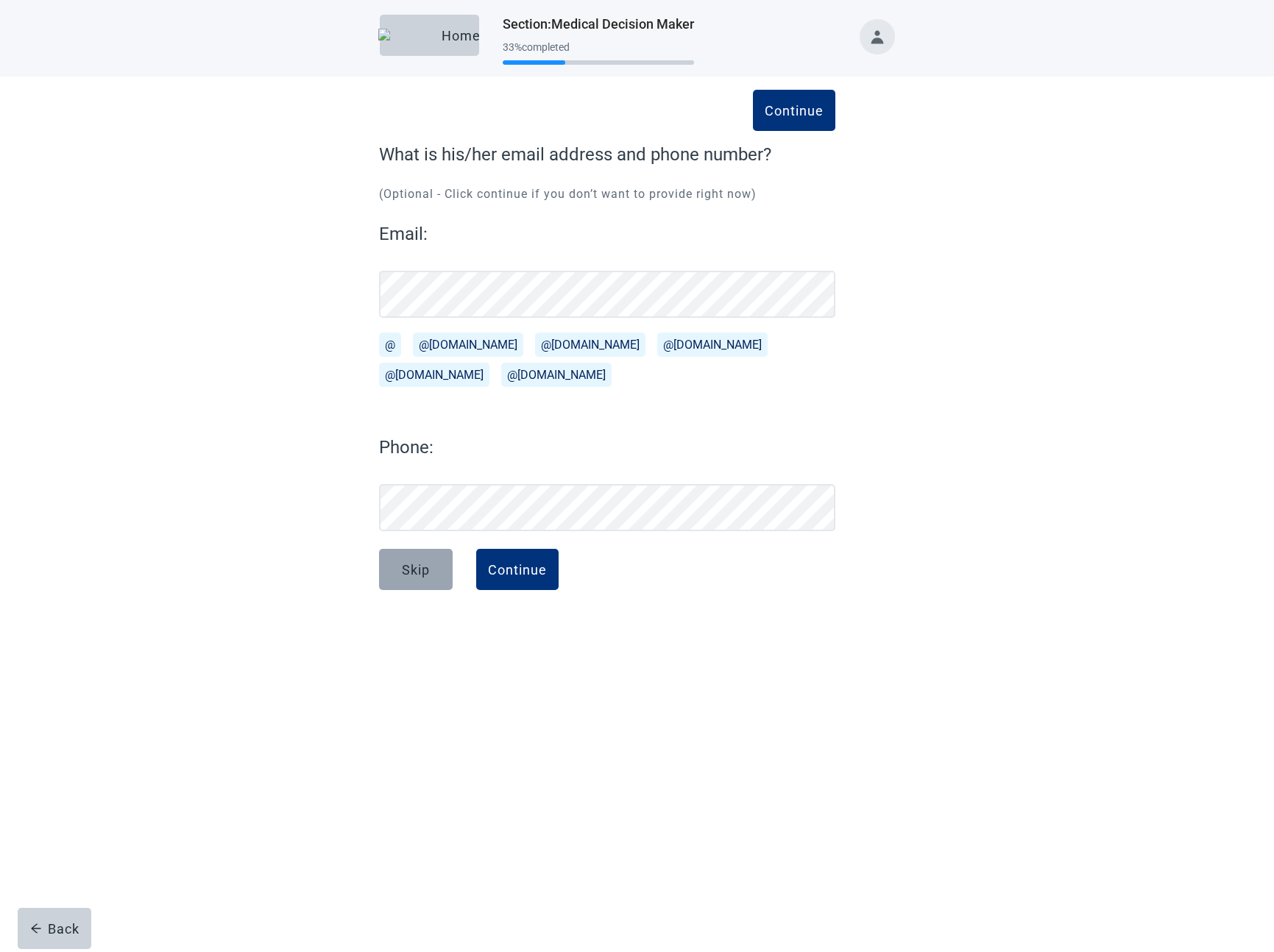
click at [413, 576] on div "Skip" at bounding box center [416, 569] width 28 height 14
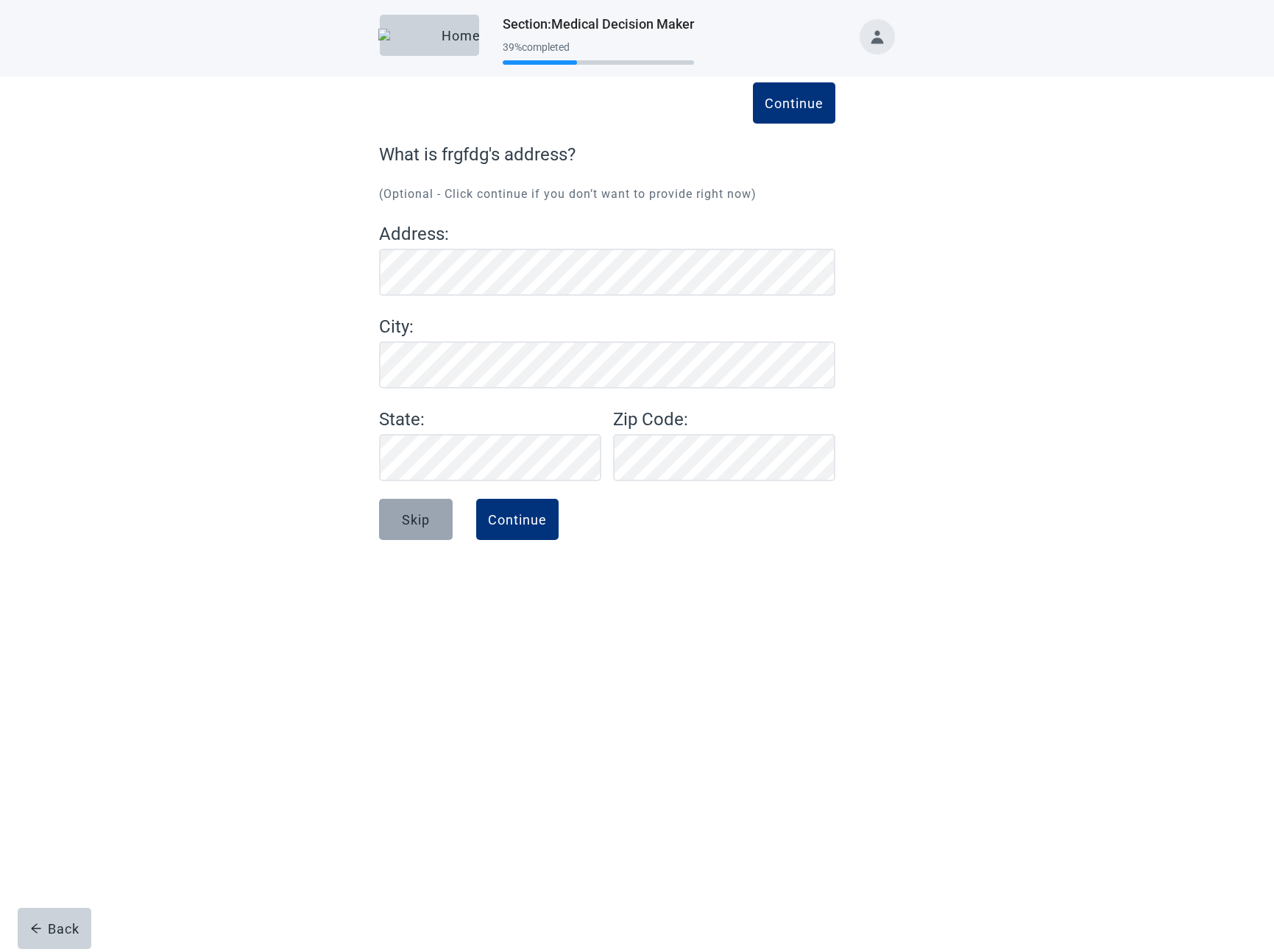
click at [421, 526] on div "Skip" at bounding box center [416, 519] width 28 height 14
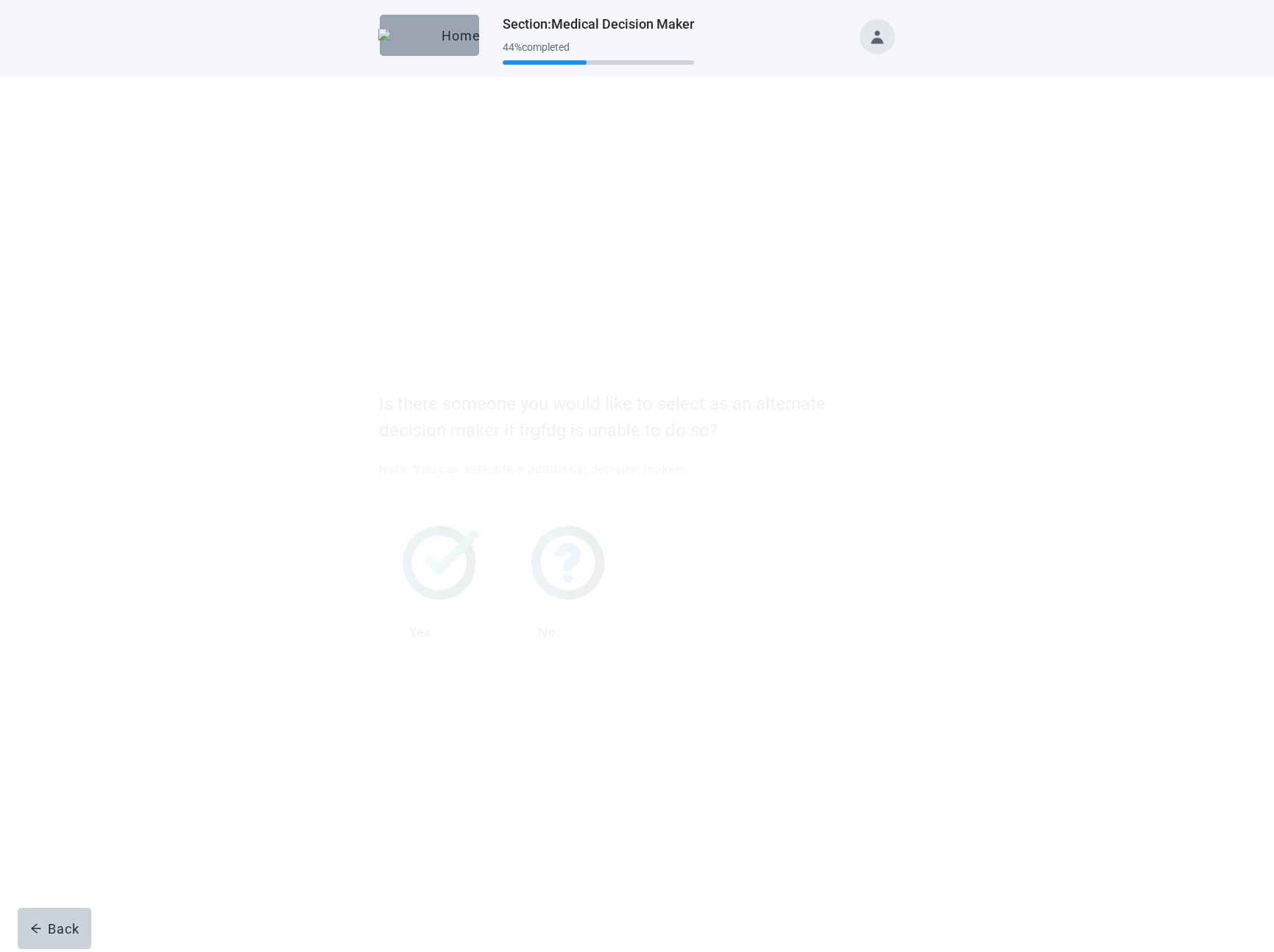
click at [446, 35] on div "Home" at bounding box center [429, 35] width 76 height 14
click at [434, 43] on div "Home" at bounding box center [429, 35] width 76 height 14
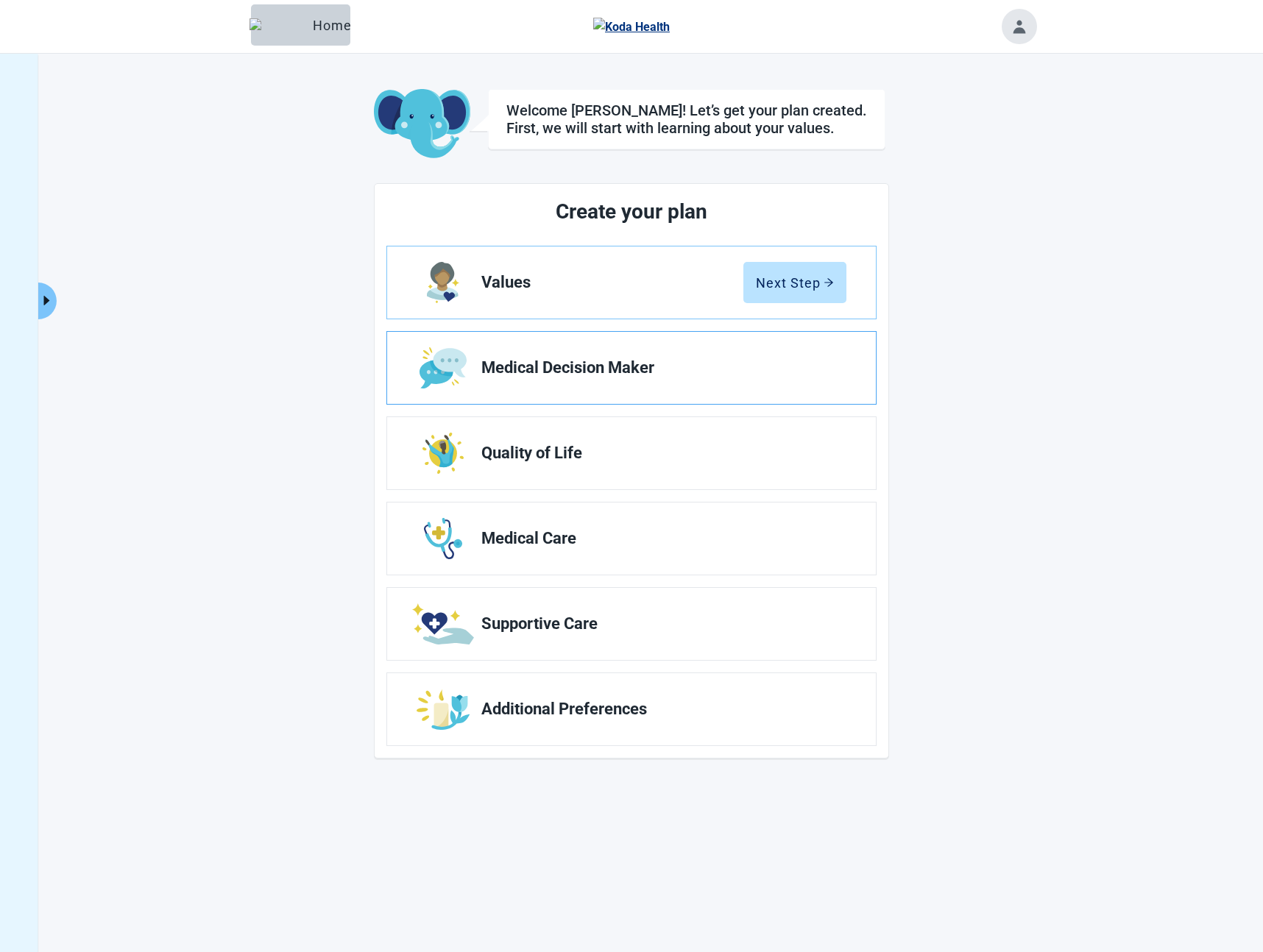
click at [634, 404] on li "Medical Decision Maker" at bounding box center [632, 368] width 490 height 74
click at [627, 381] on link "Medical Decision Maker" at bounding box center [631, 368] width 489 height 72
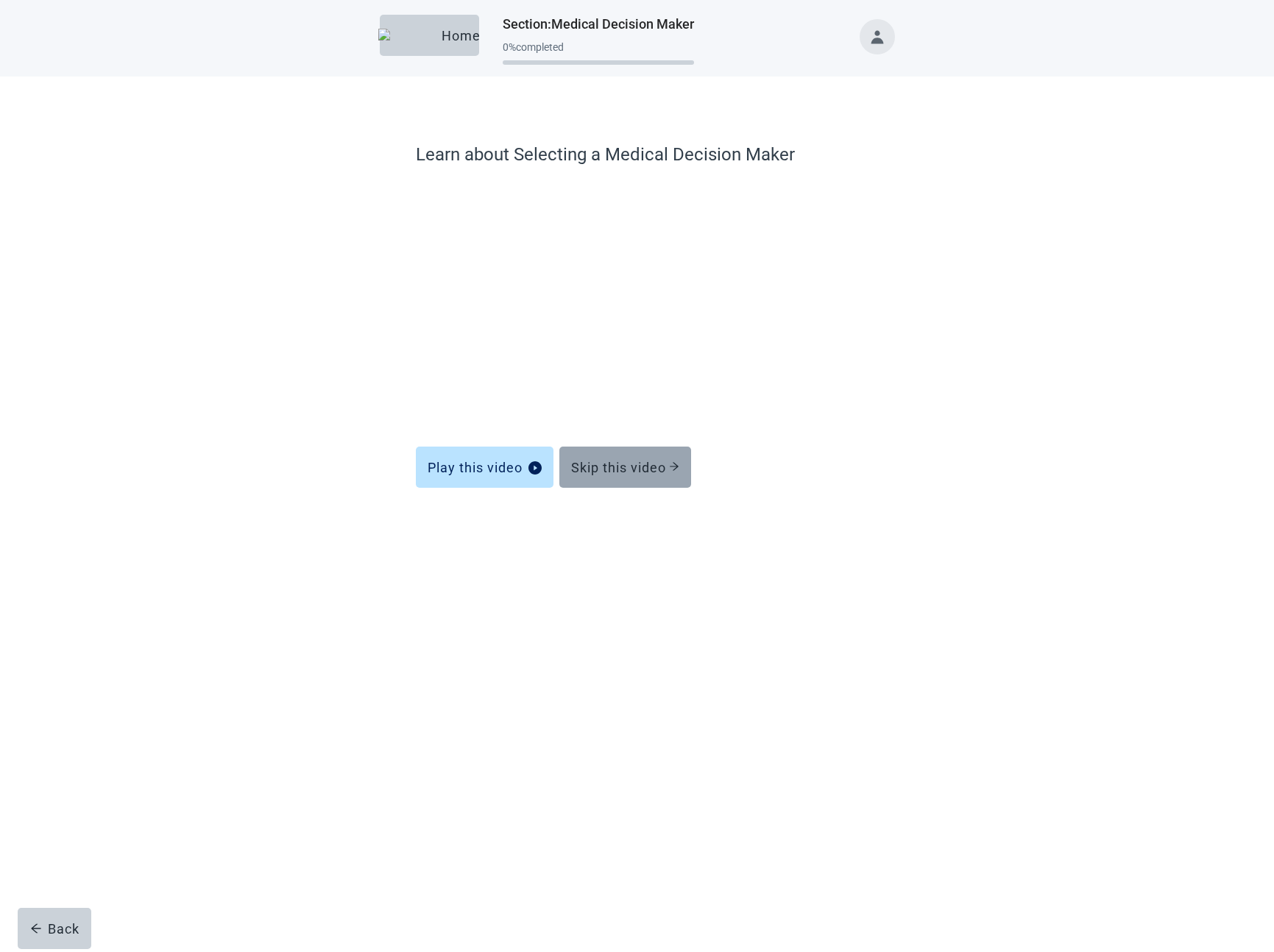
click at [600, 461] on div "Skip this video" at bounding box center [625, 467] width 109 height 14
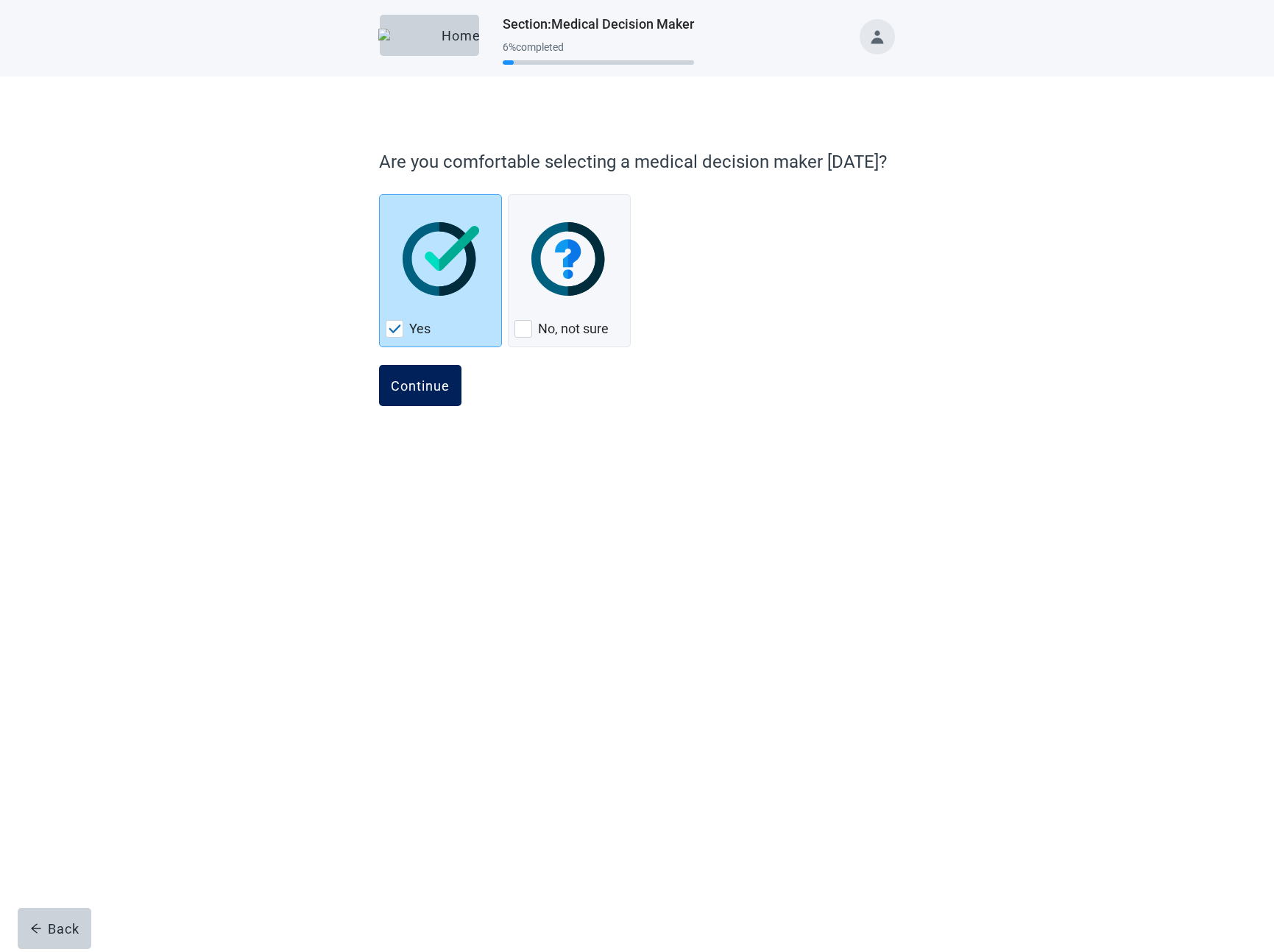
click at [424, 392] on div "Continue" at bounding box center [420, 385] width 59 height 14
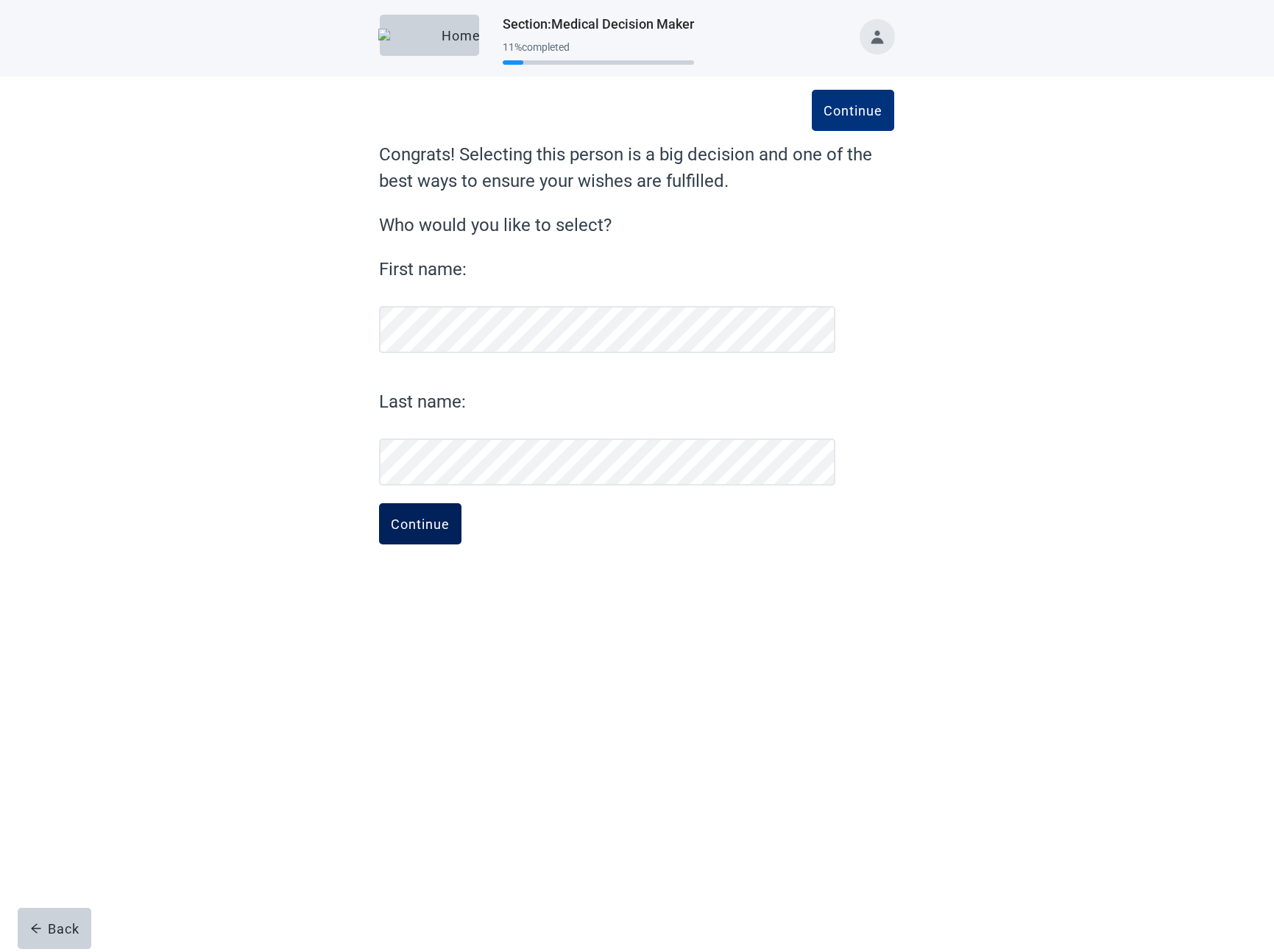
click at [438, 520] on div "Continue" at bounding box center [420, 524] width 59 height 14
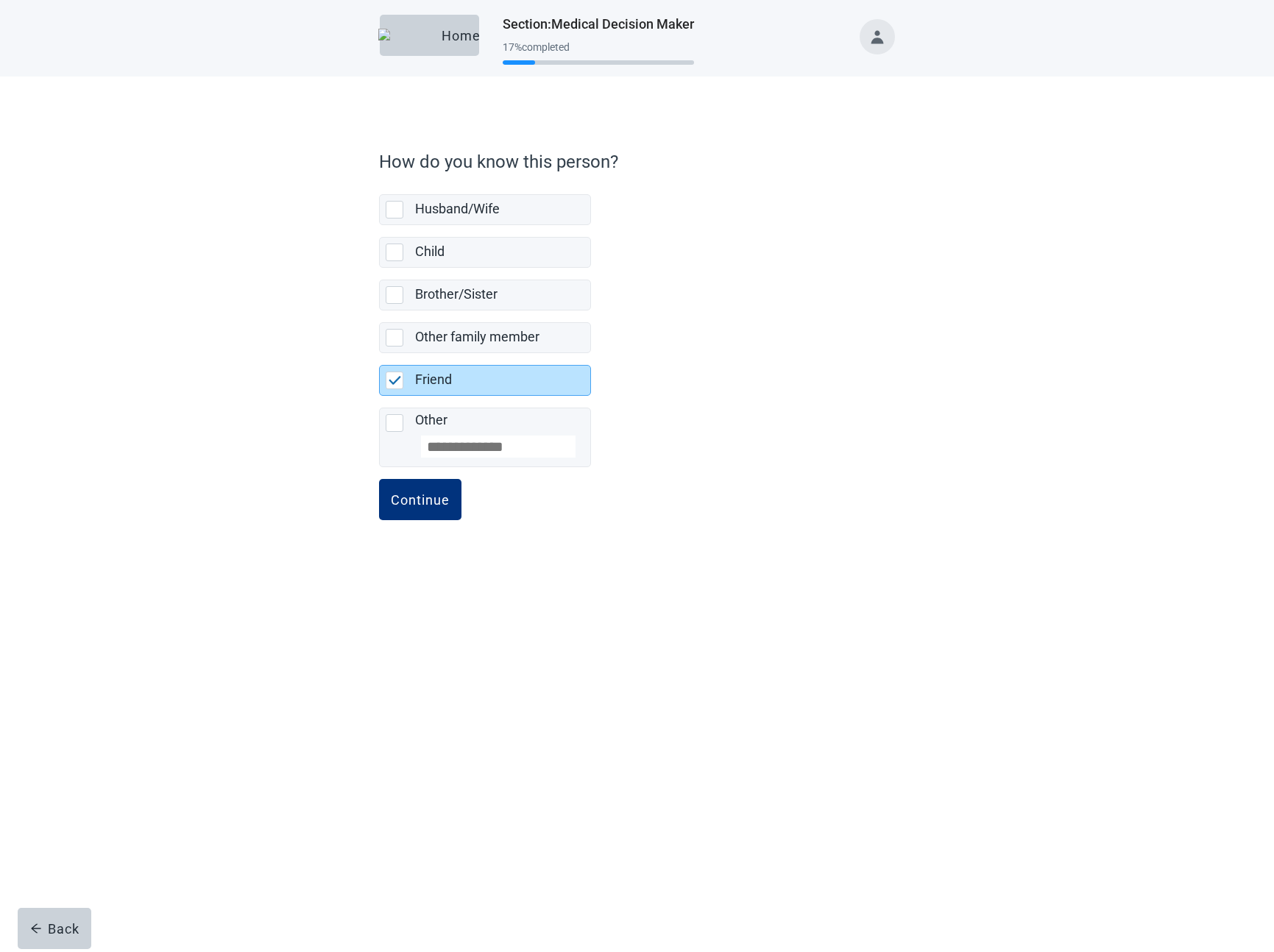
click at [436, 521] on div "Continue" at bounding box center [636, 516] width 516 height 74
click at [434, 507] on div "Continue" at bounding box center [420, 499] width 59 height 14
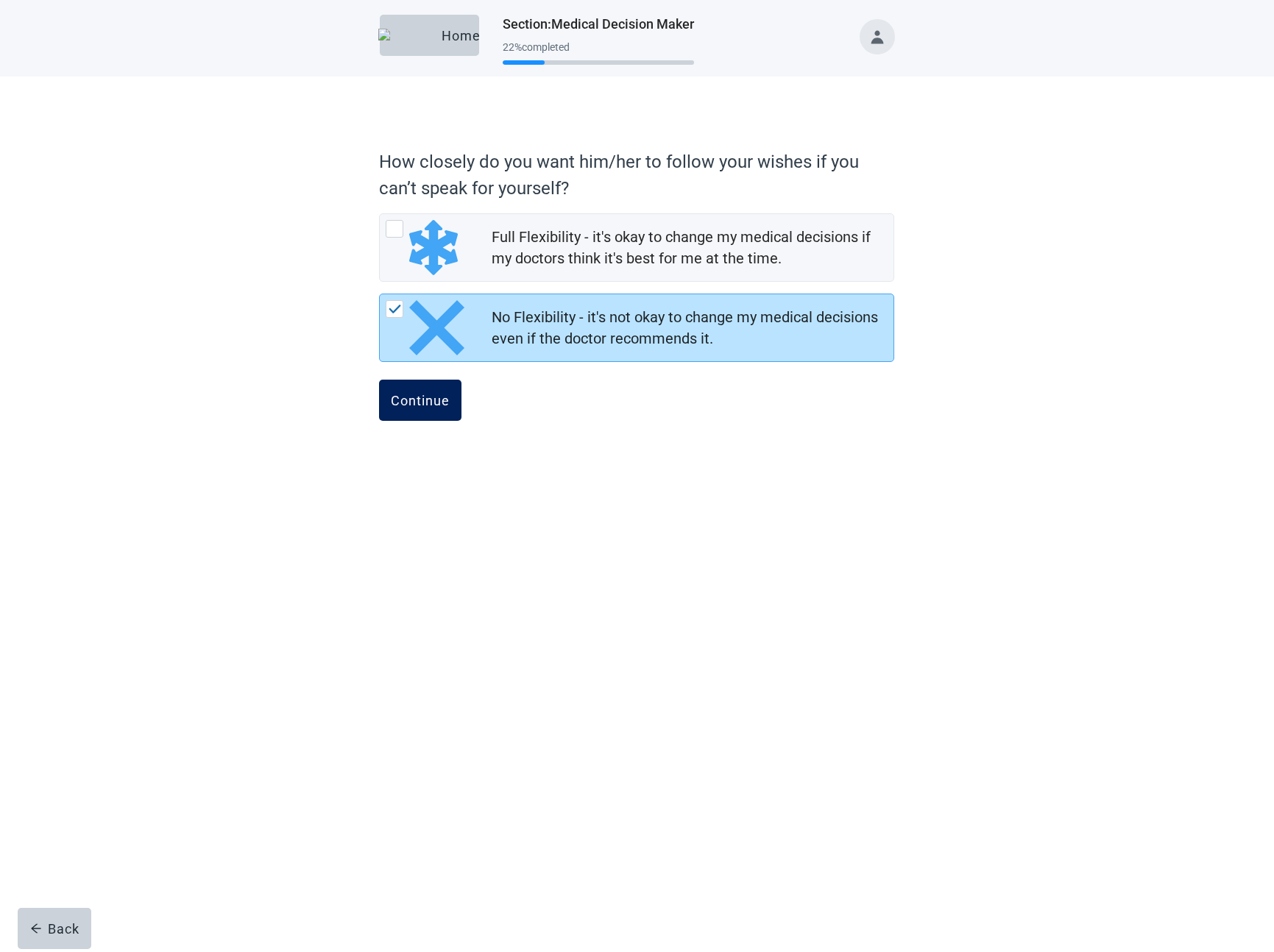
click at [431, 393] on div "Continue" at bounding box center [420, 400] width 59 height 14
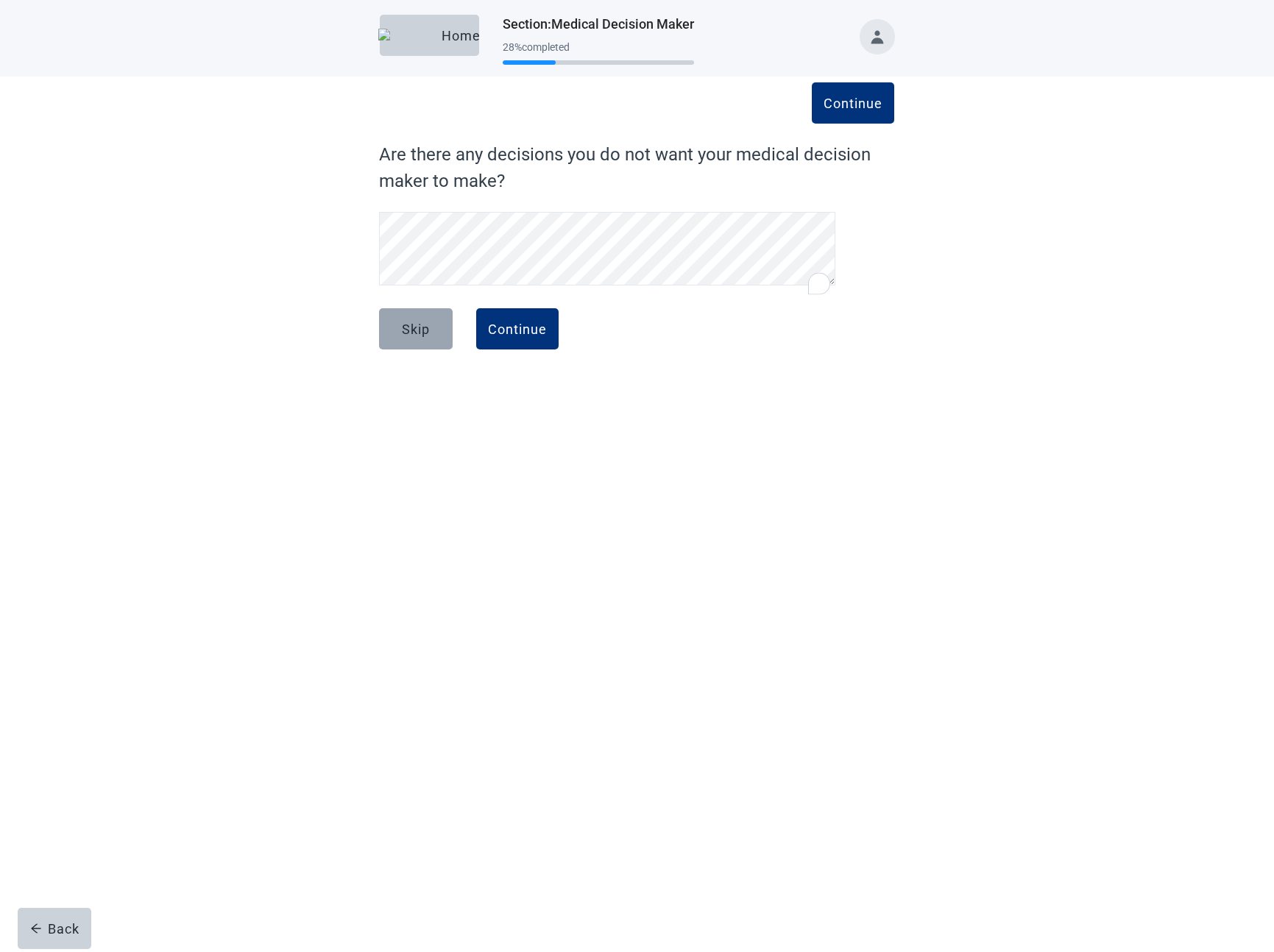
click at [430, 318] on button "Skip" at bounding box center [416, 329] width 74 height 41
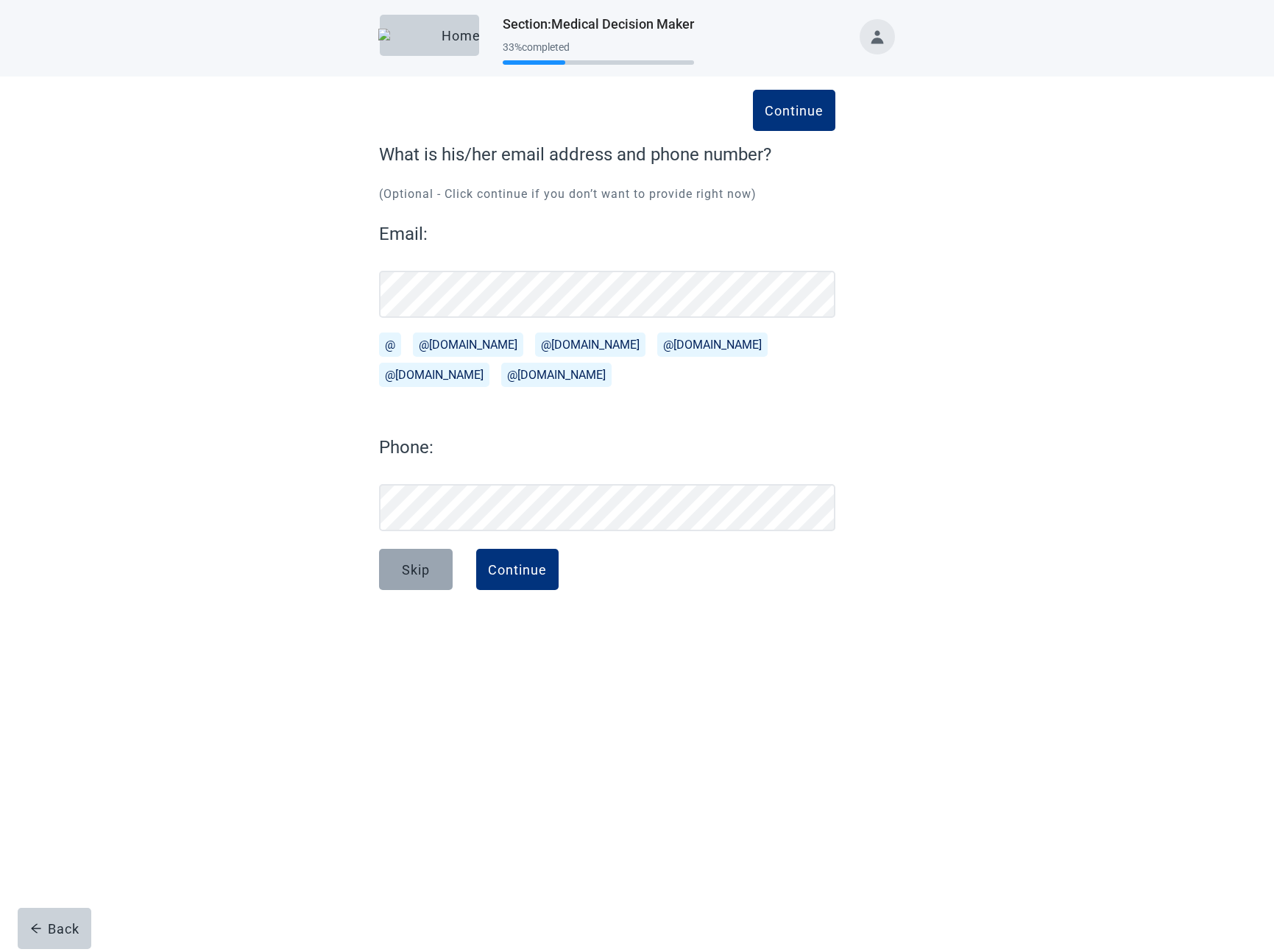
click at [425, 560] on button "Skip" at bounding box center [416, 569] width 74 height 41
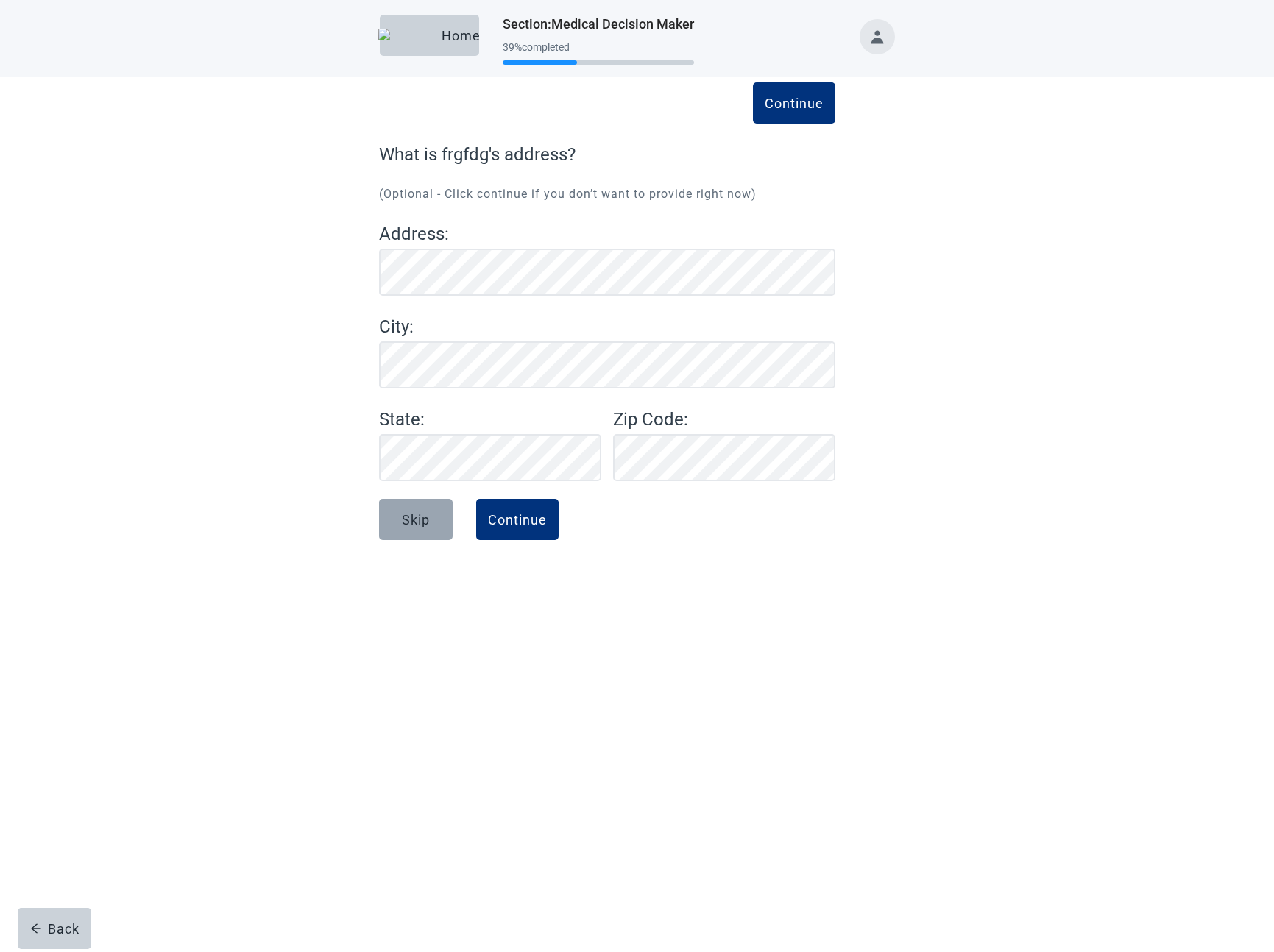
click at [415, 523] on div "Skip" at bounding box center [416, 519] width 28 height 14
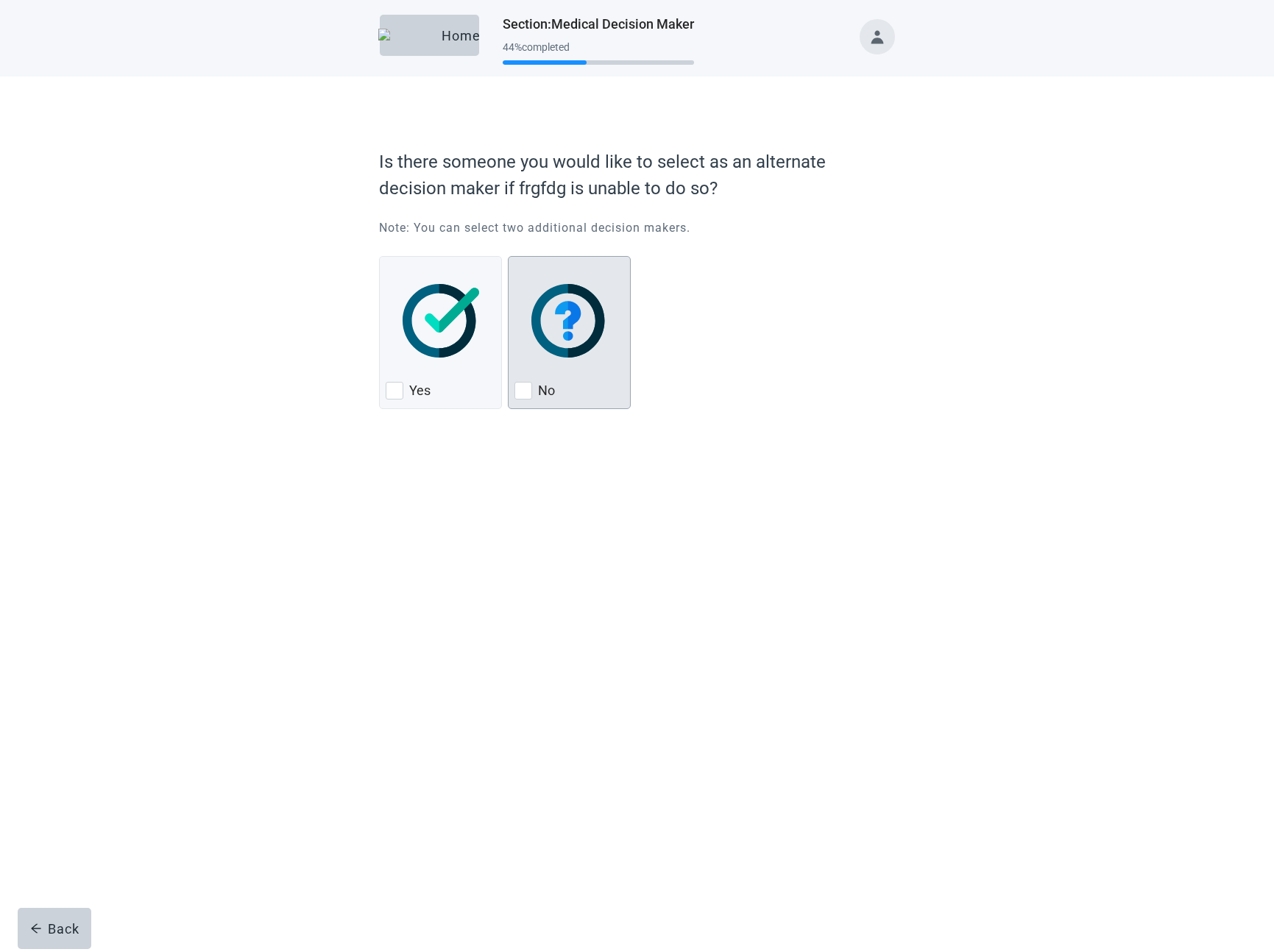
click at [576, 321] on img "No, checkbox, not checked" at bounding box center [570, 321] width 77 height 74
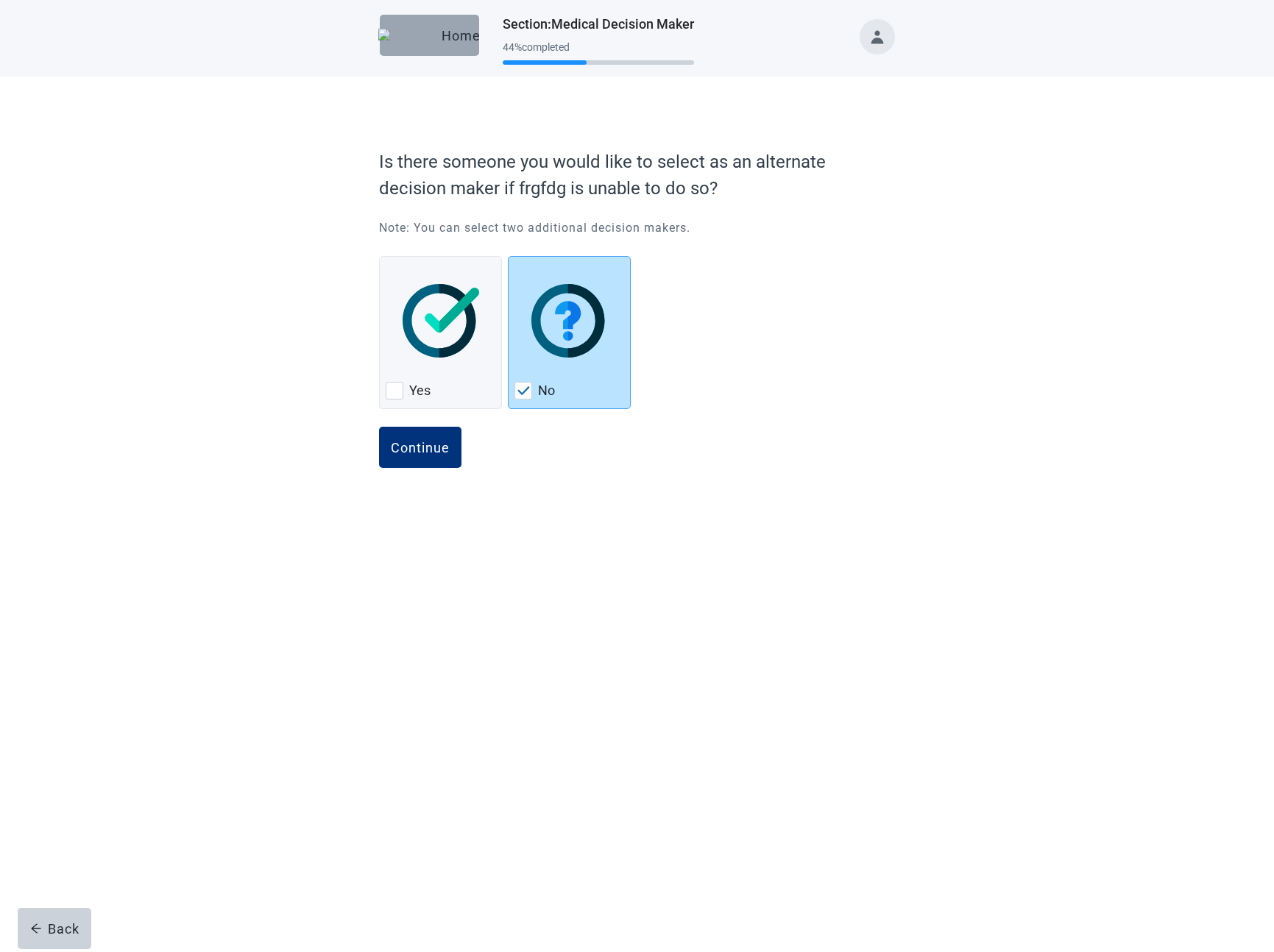
click at [454, 42] on div "Home" at bounding box center [429, 35] width 76 height 14
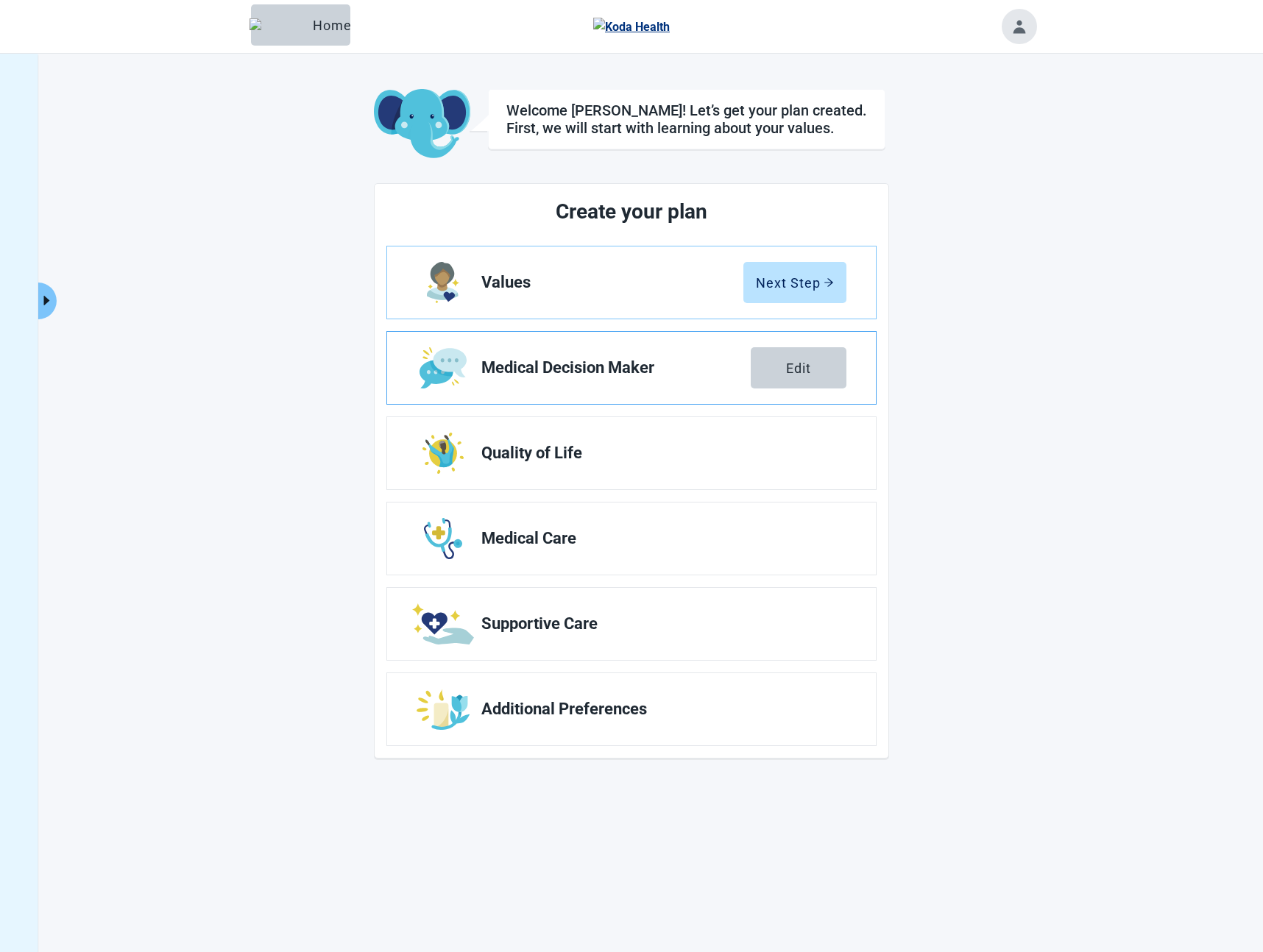
click at [586, 374] on span "Medical Decision Maker" at bounding box center [616, 368] width 269 height 18
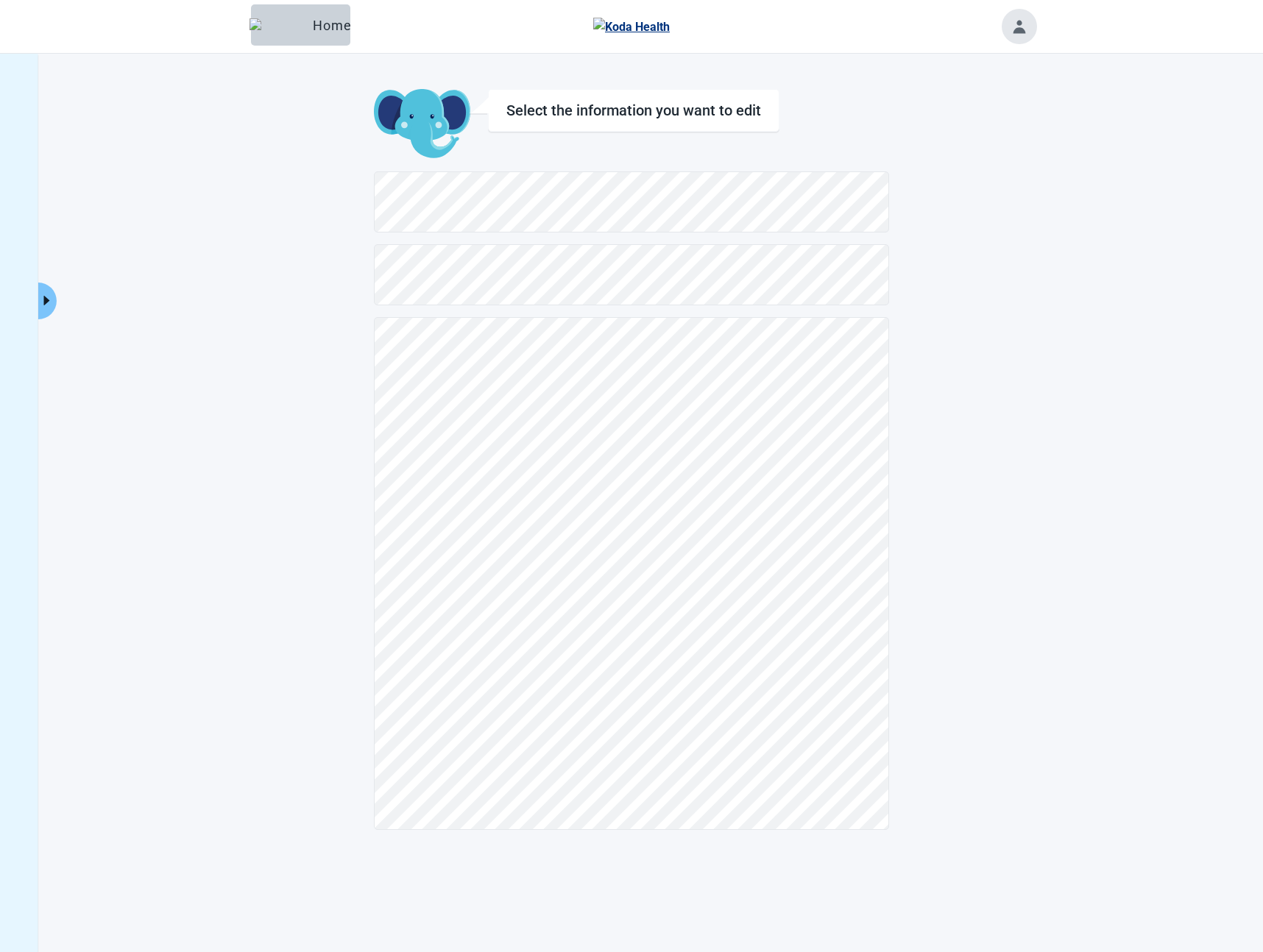
click at [1023, 18] on button "Toggle account menu" at bounding box center [1019, 27] width 35 height 35
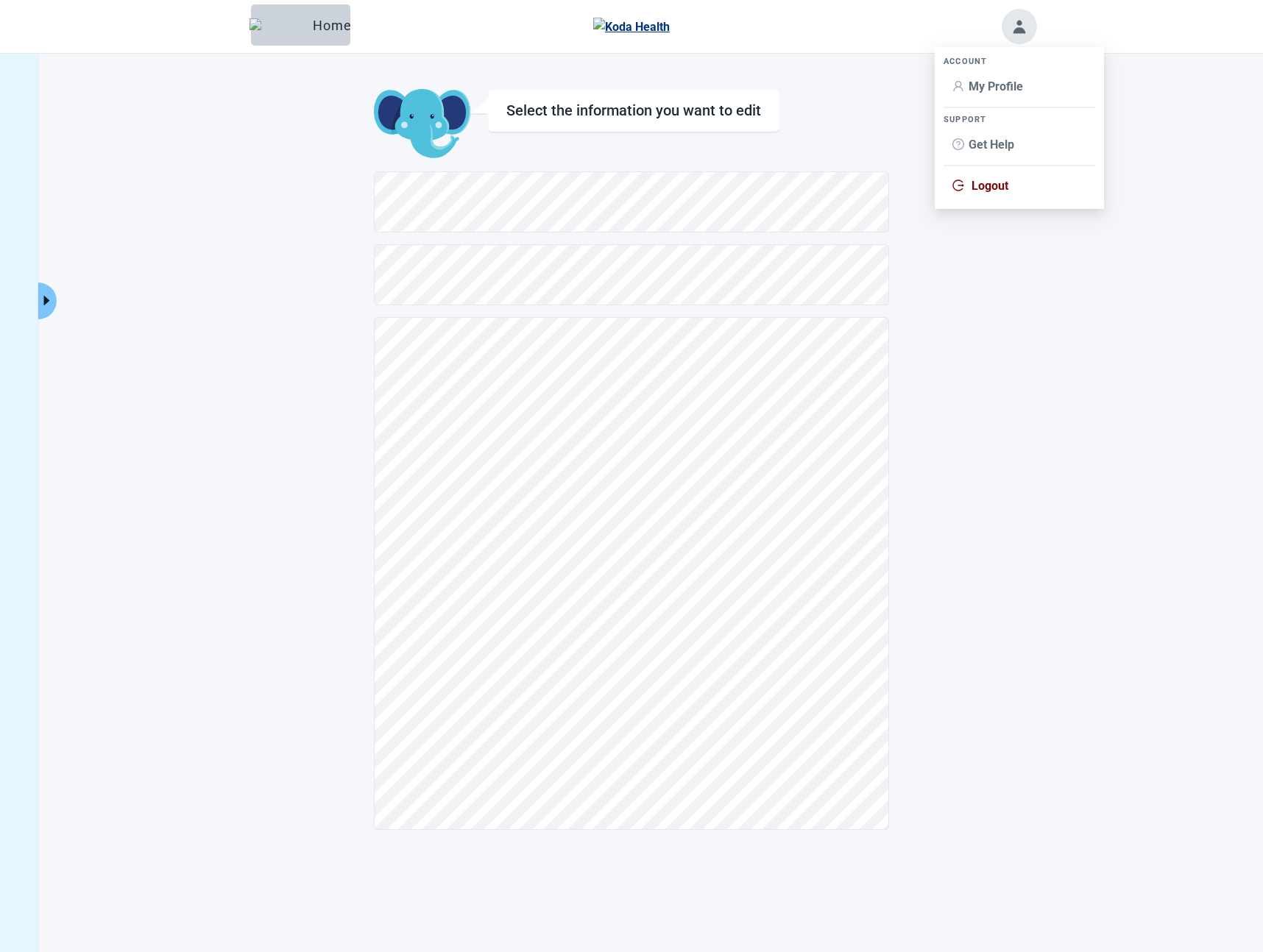
click at [980, 187] on span "Logout" at bounding box center [990, 185] width 37 height 14
